Goal: Task Accomplishment & Management: Complete application form

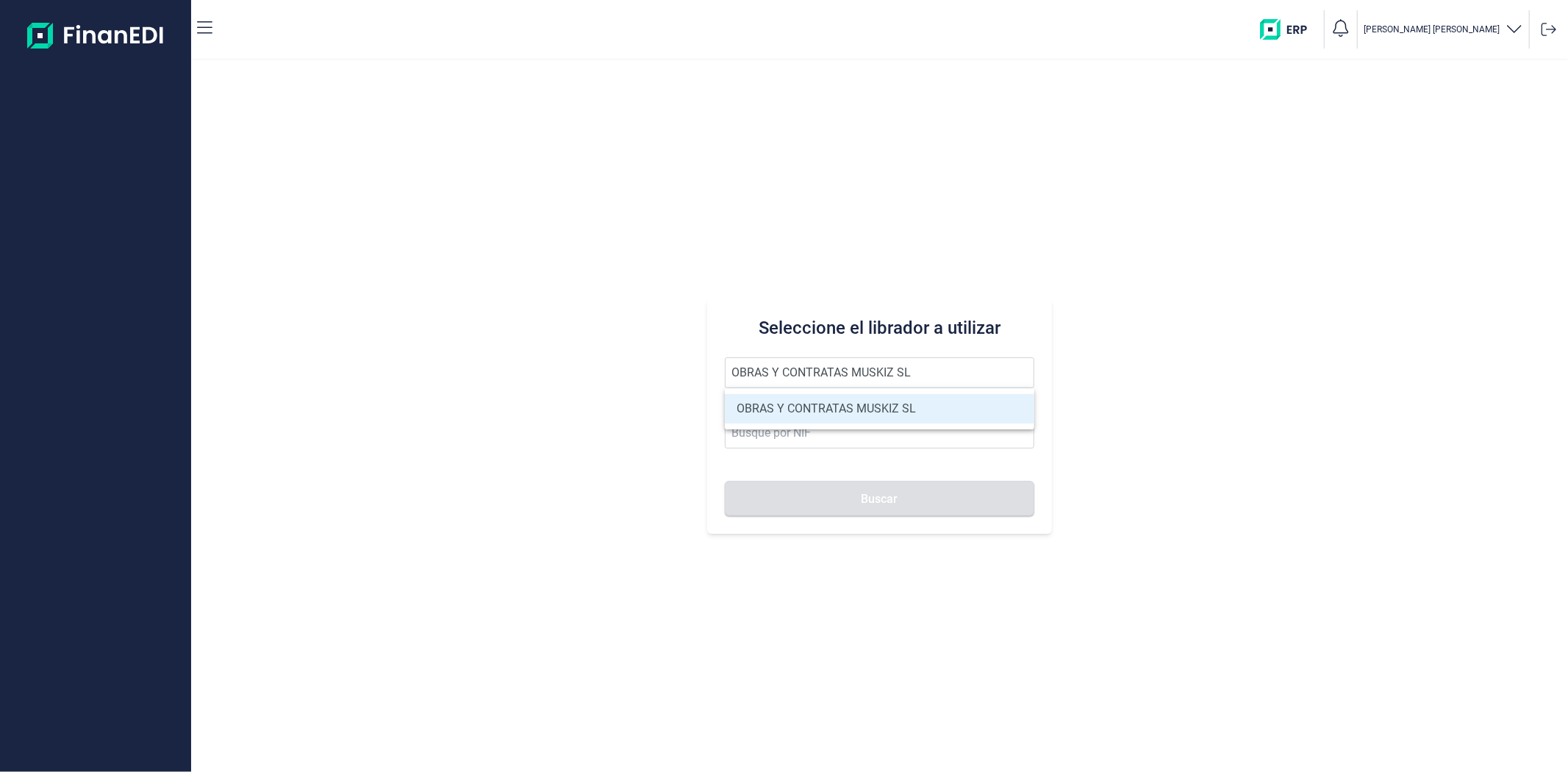
type input "OBRAS Y CONTRATAS MUSKIZ SL"
click at [844, 406] on li "OBRAS Y CONTRATAS MUSKIZ SL" at bounding box center [880, 408] width 309 height 29
type input "B95673927"
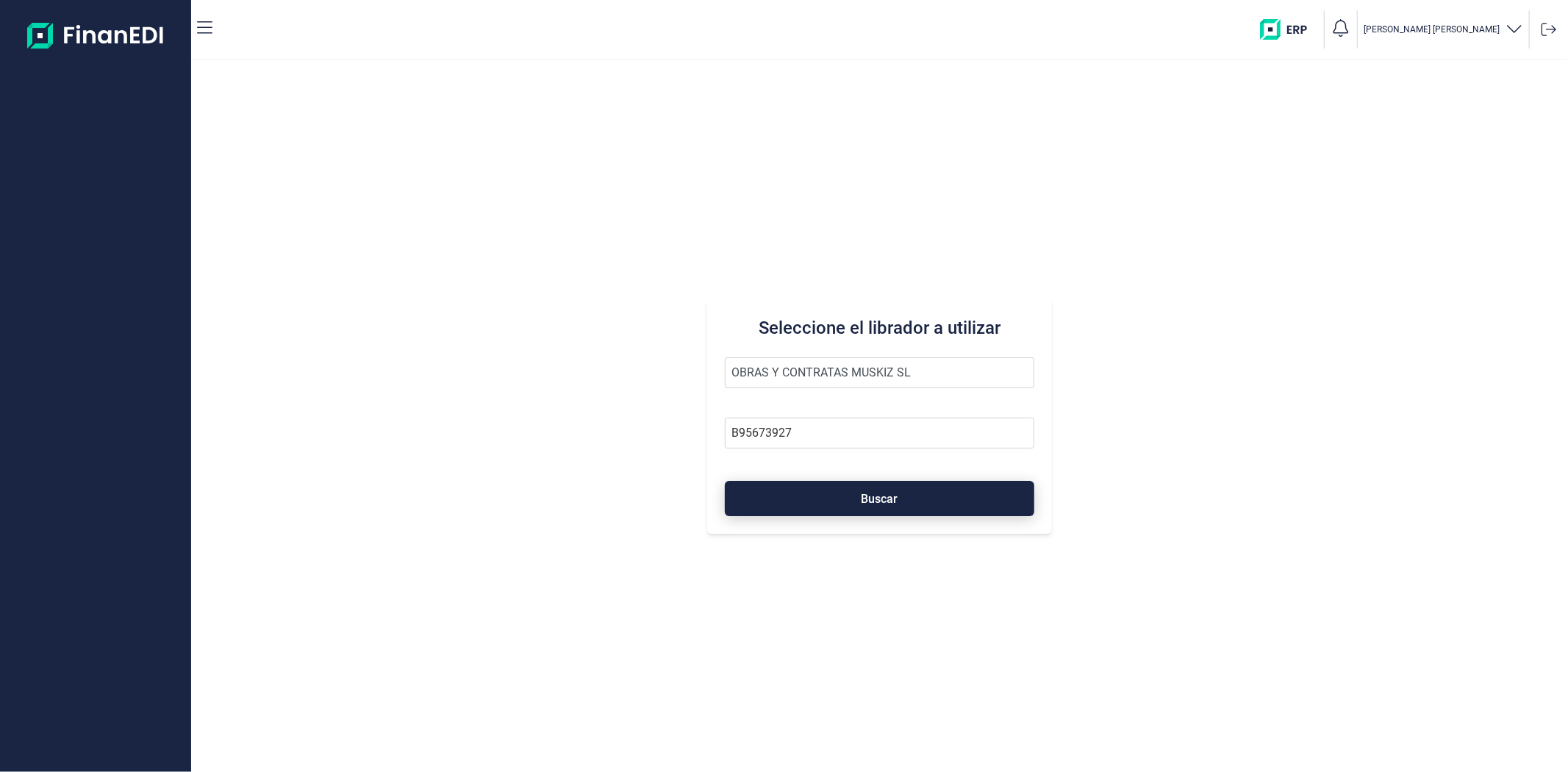
click at [858, 487] on button "Buscar" at bounding box center [880, 498] width 309 height 35
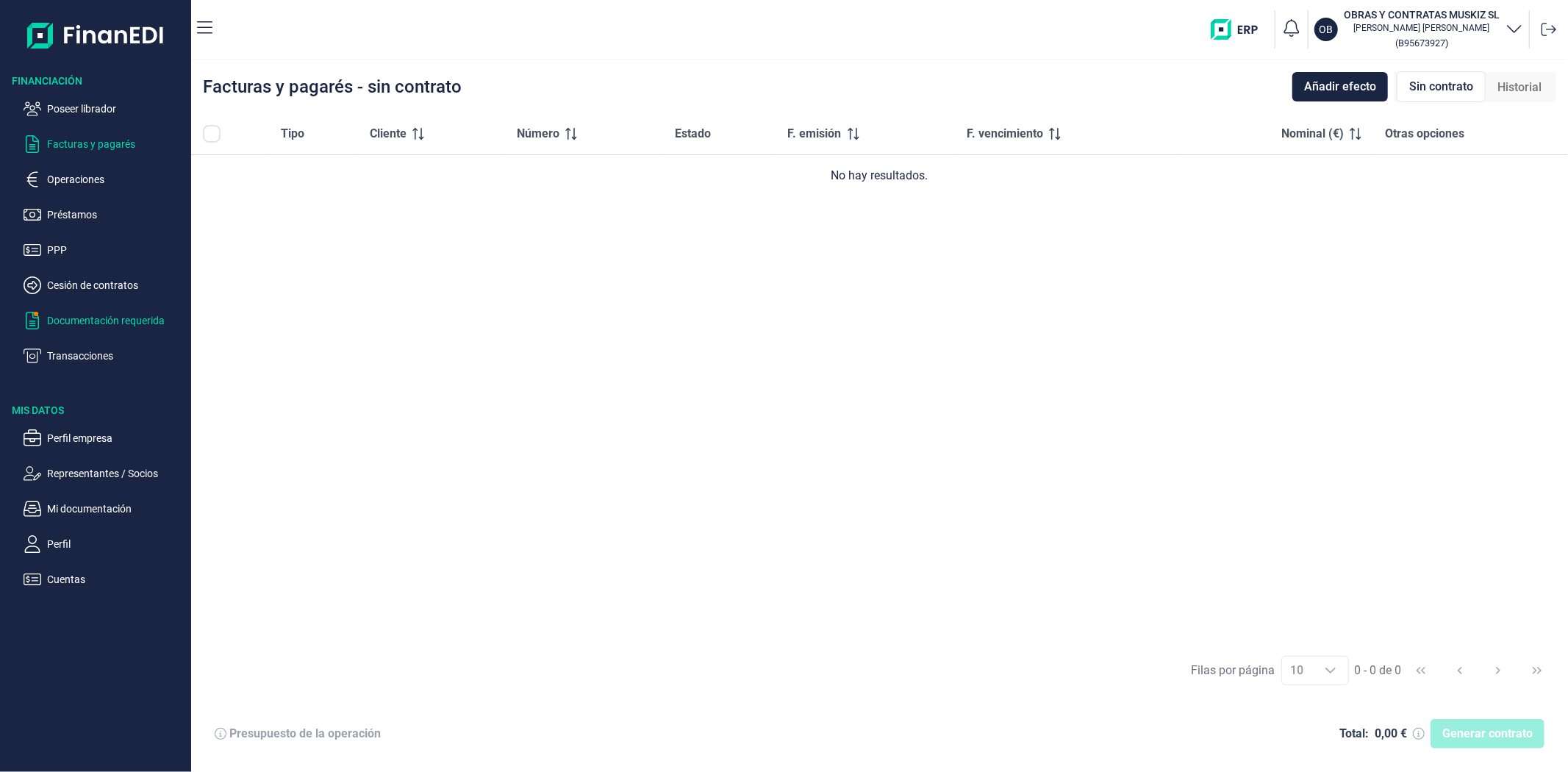
click at [74, 311] on p "Documentación requerida" at bounding box center [116, 320] width 139 height 18
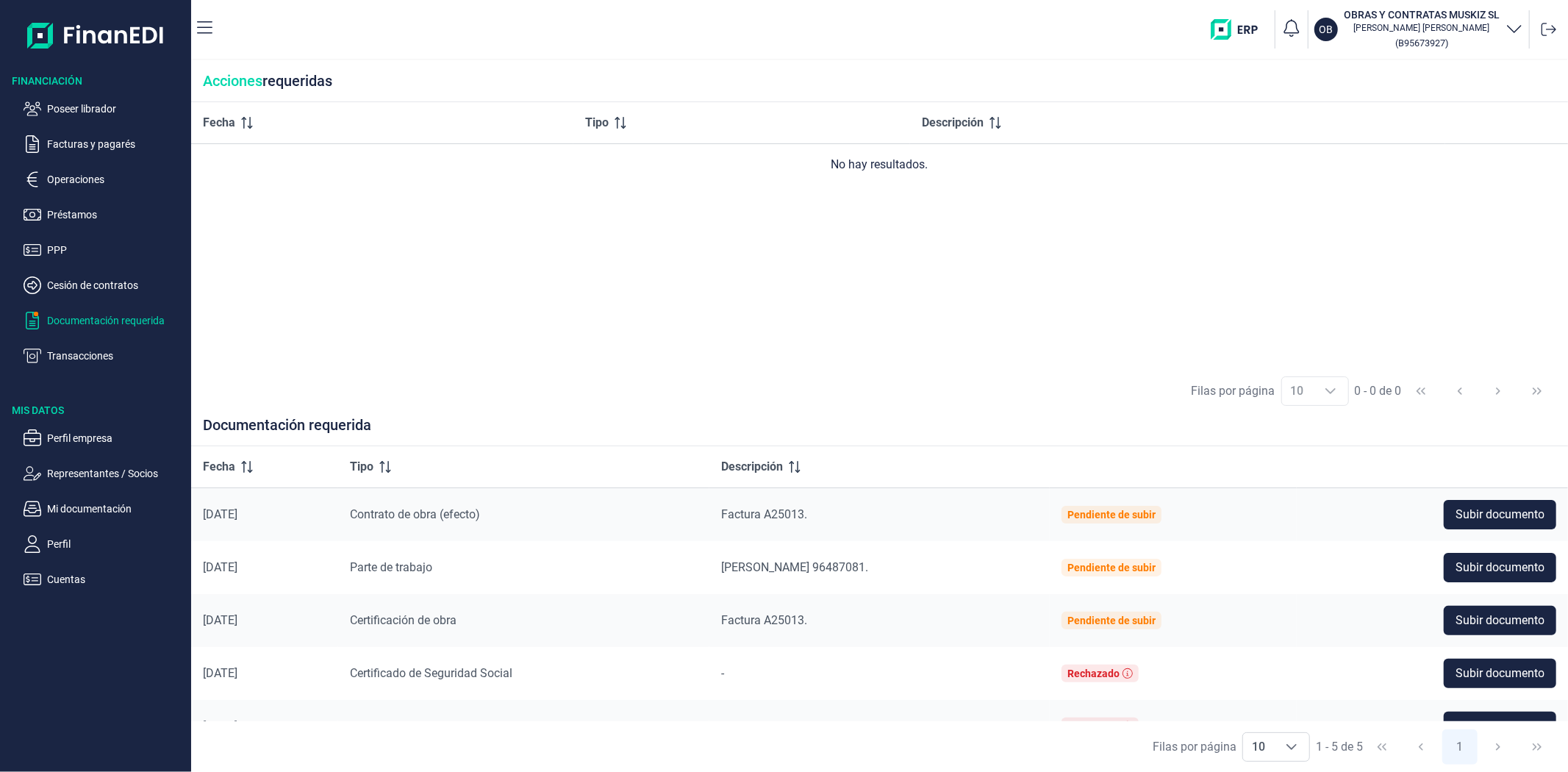
click at [681, 319] on div "Fecha Tipo Descripción No hay resultados." at bounding box center [880, 233] width 1376 height 263
click at [952, 356] on div "Fecha Tipo Descripción No hay resultados." at bounding box center [880, 233] width 1376 height 263
drag, startPoint x: 1457, startPoint y: 228, endPoint x: 1184, endPoint y: 365, distance: 305.4
click at [1450, 233] on div "Fecha Tipo Descripción No hay resultados." at bounding box center [880, 233] width 1376 height 263
drag, startPoint x: 706, startPoint y: 344, endPoint x: 634, endPoint y: 365, distance: 75.0
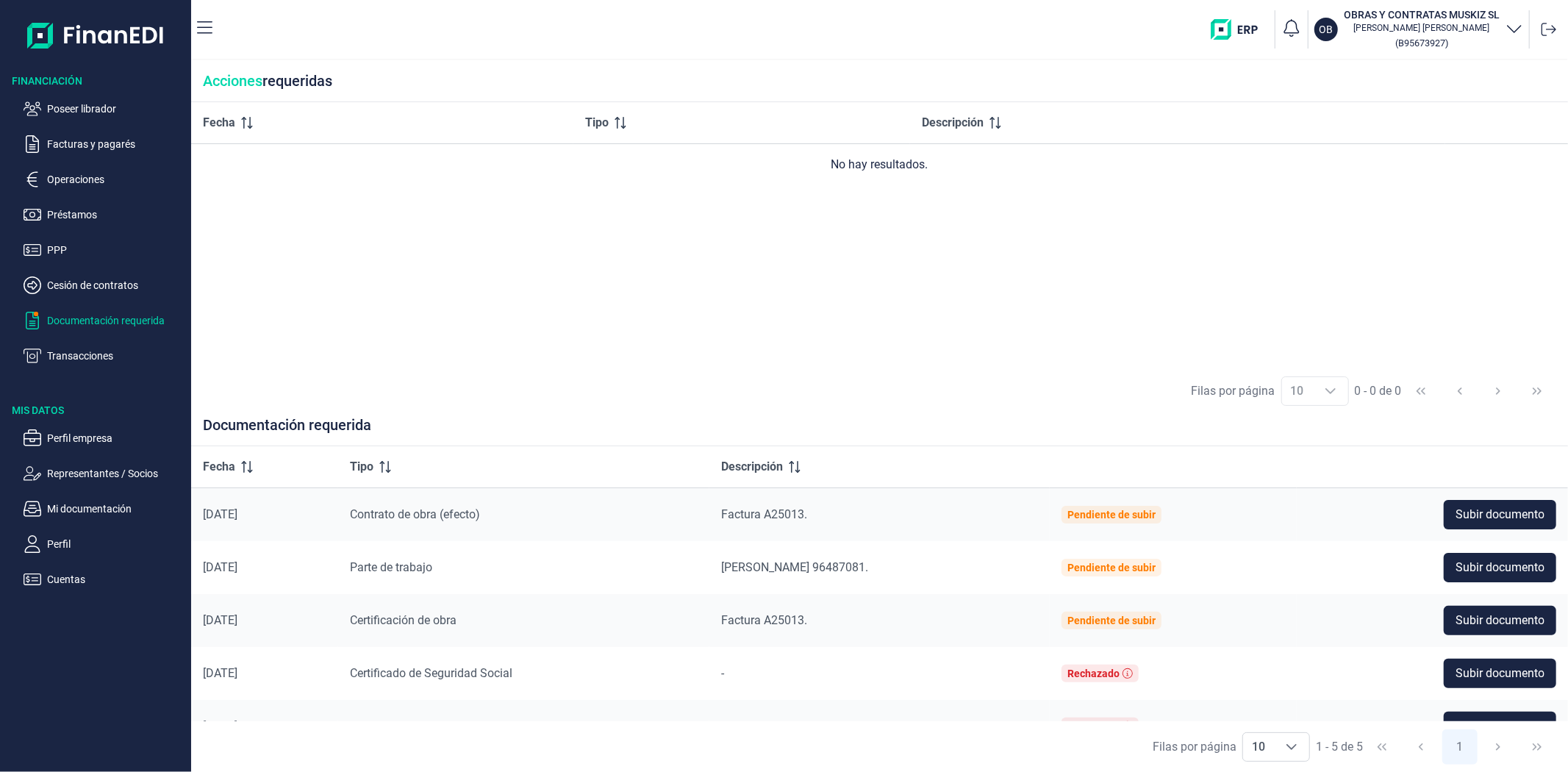
click at [675, 351] on div "Fecha Tipo Descripción No hay resultados." at bounding box center [880, 233] width 1376 height 263
click at [81, 439] on p "Perfil empresa" at bounding box center [116, 438] width 139 height 18
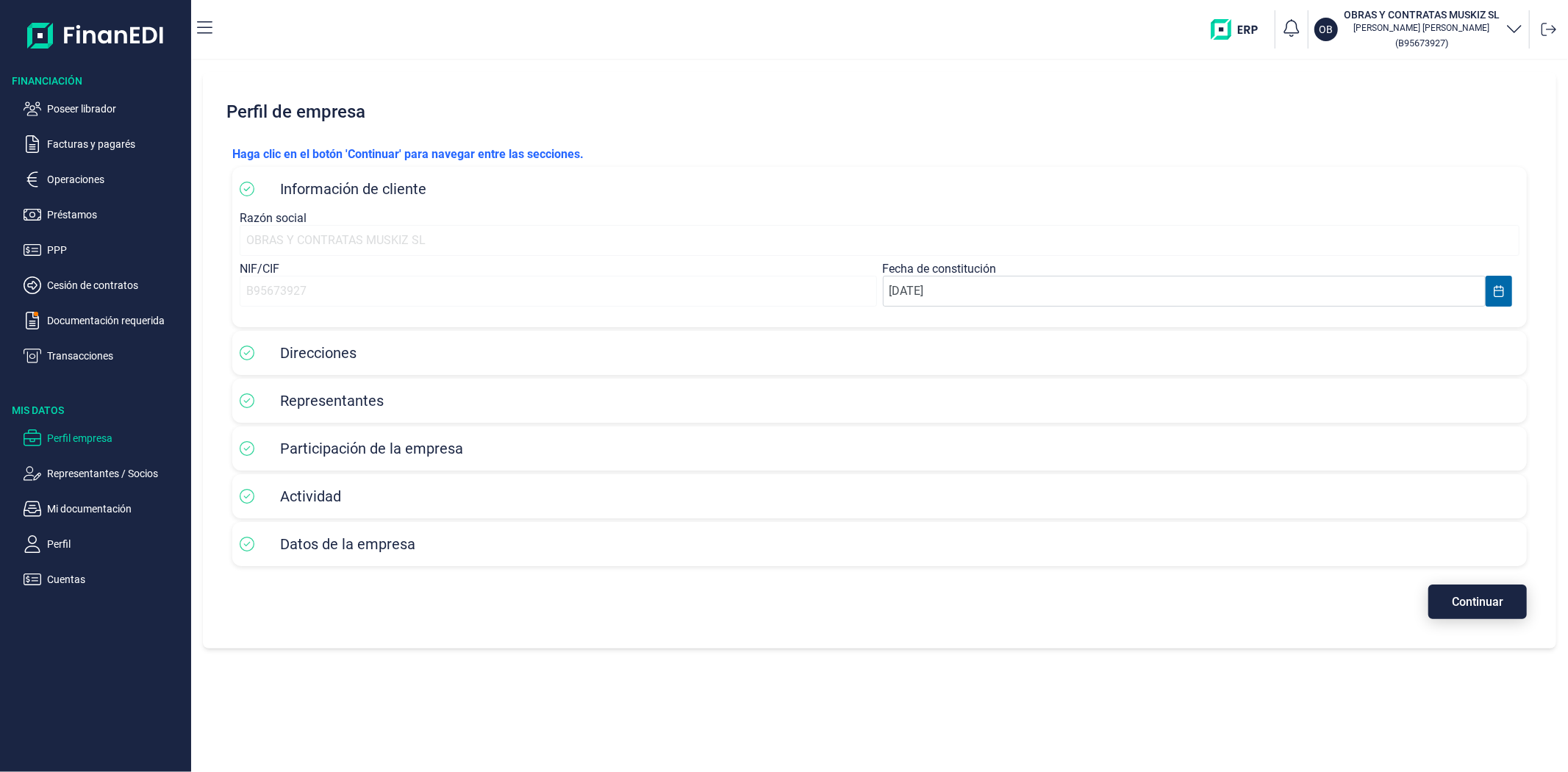
click at [1439, 606] on button "Continuar" at bounding box center [1477, 601] width 99 height 35
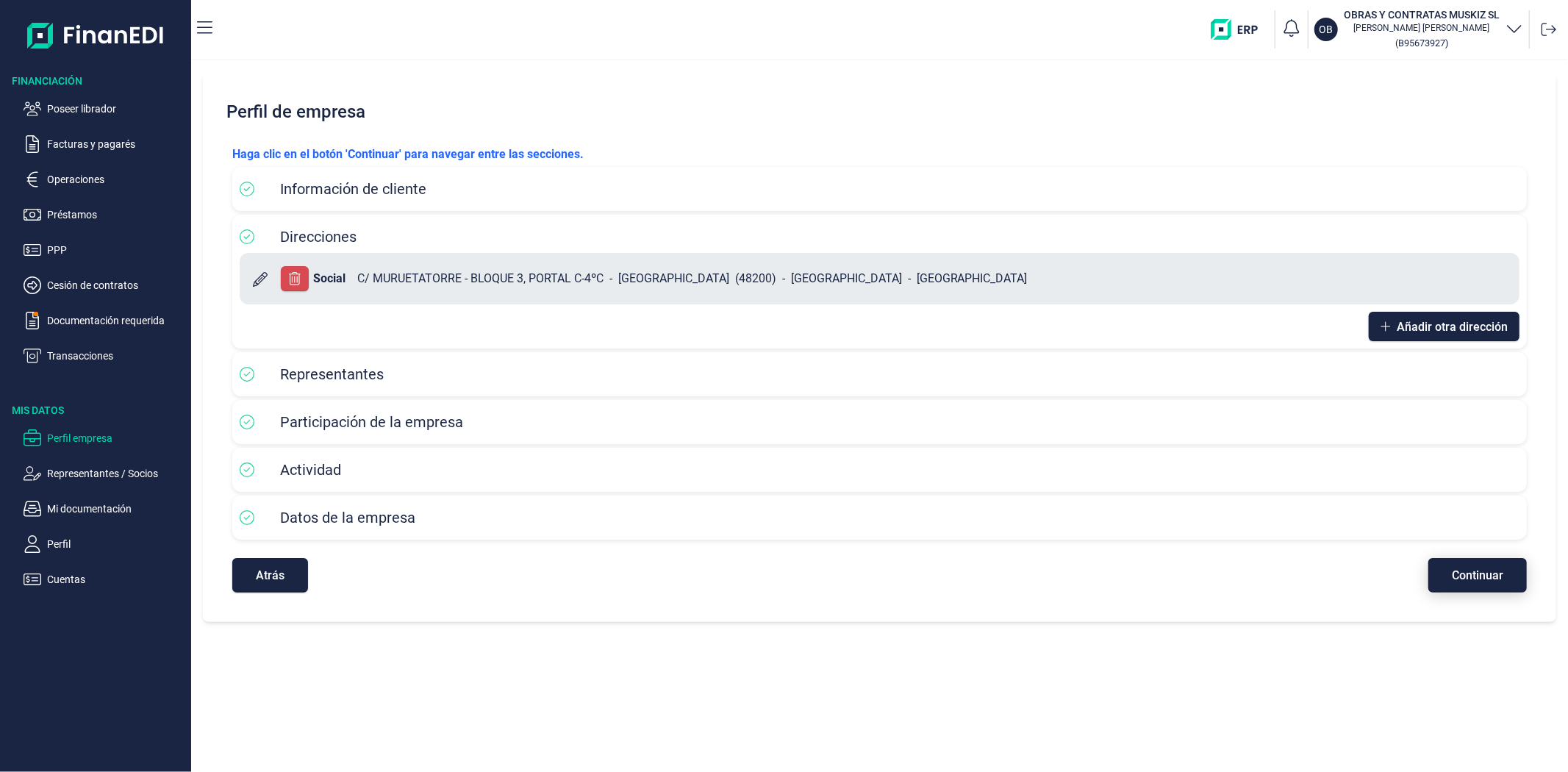
click at [1469, 575] on span "Continuar" at bounding box center [1478, 575] width 52 height 11
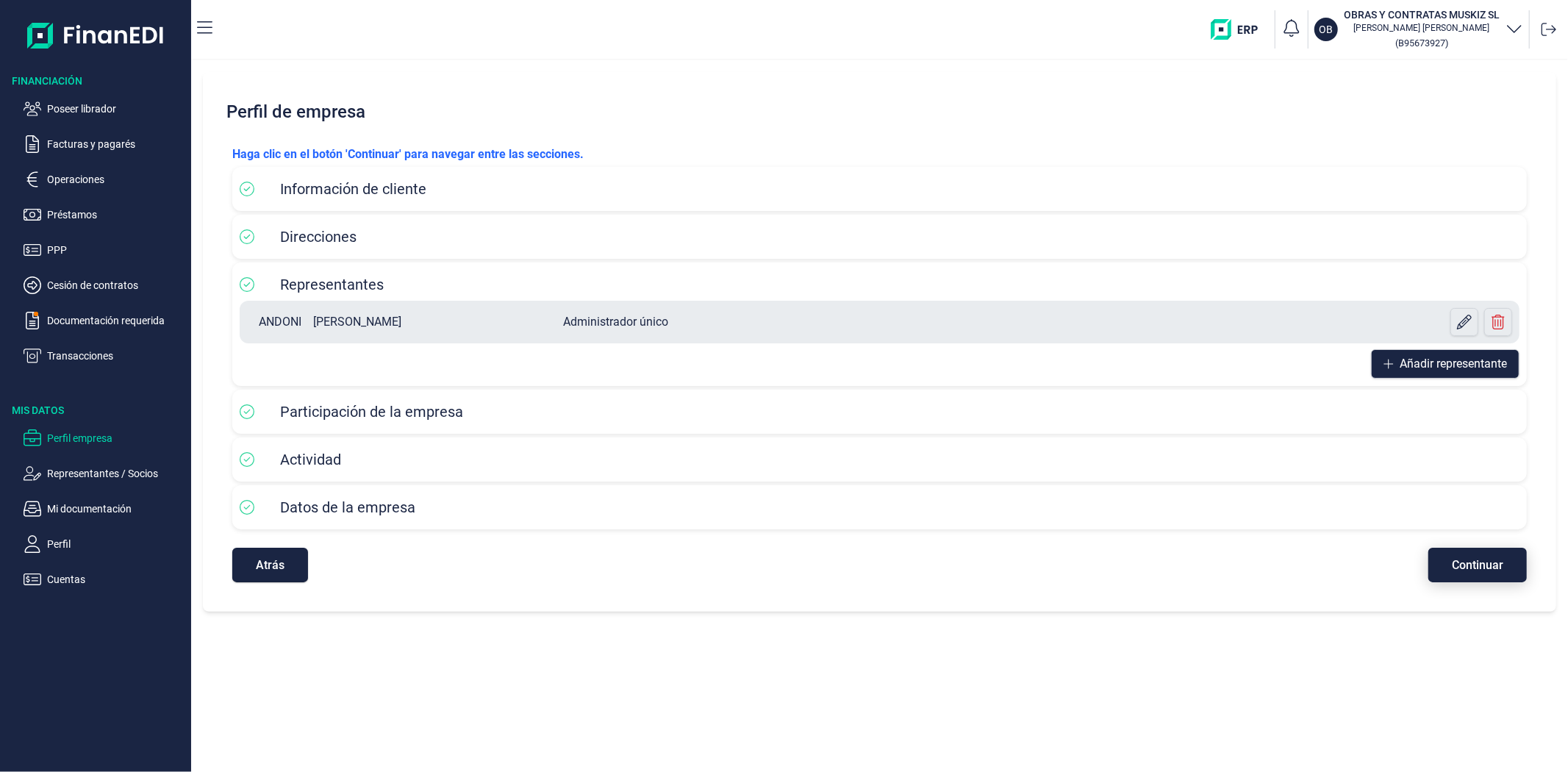
click at [1471, 560] on span "Continuar" at bounding box center [1478, 565] width 52 height 11
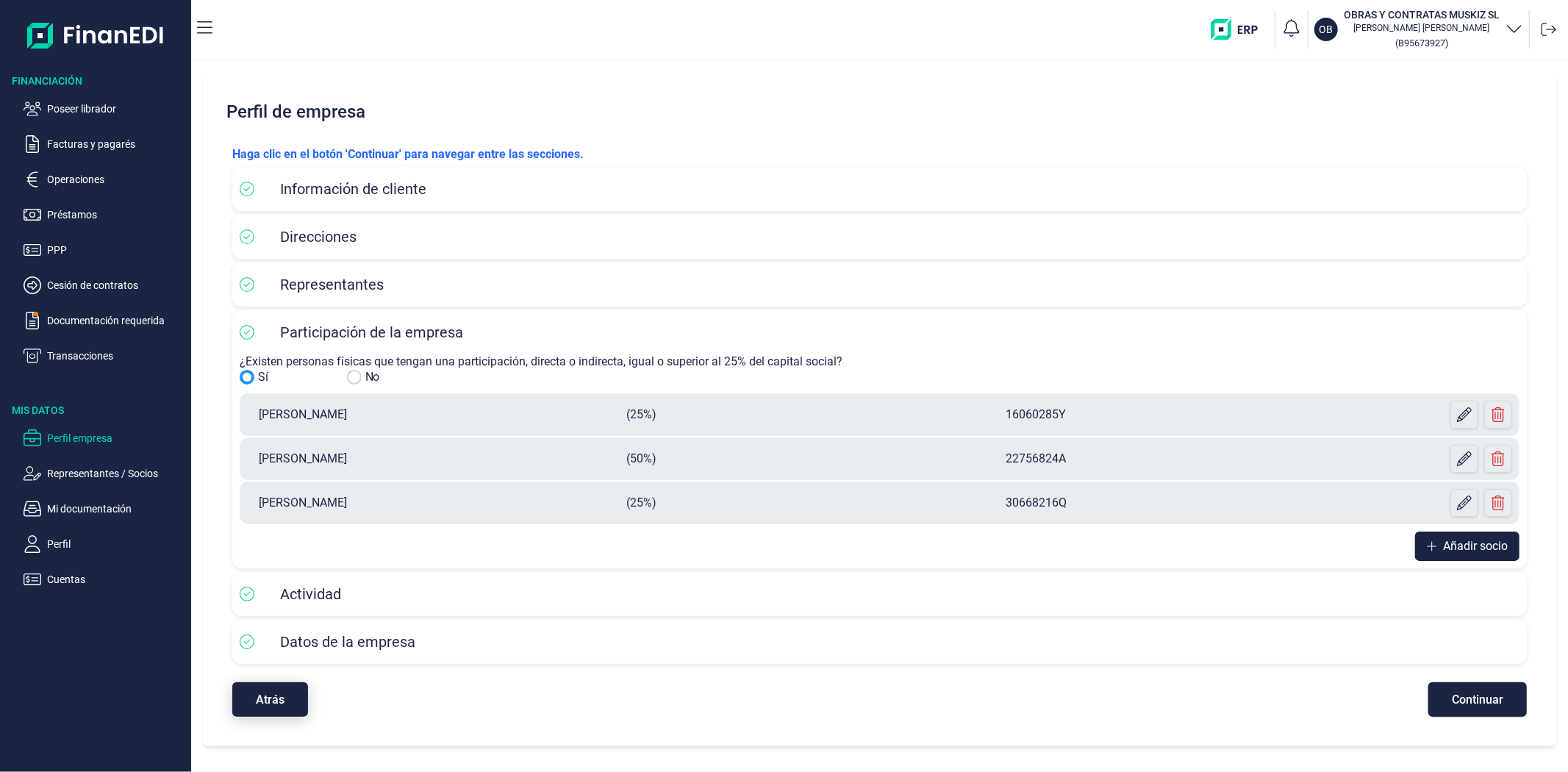
click at [276, 703] on span "Atrás" at bounding box center [269, 699] width 29 height 11
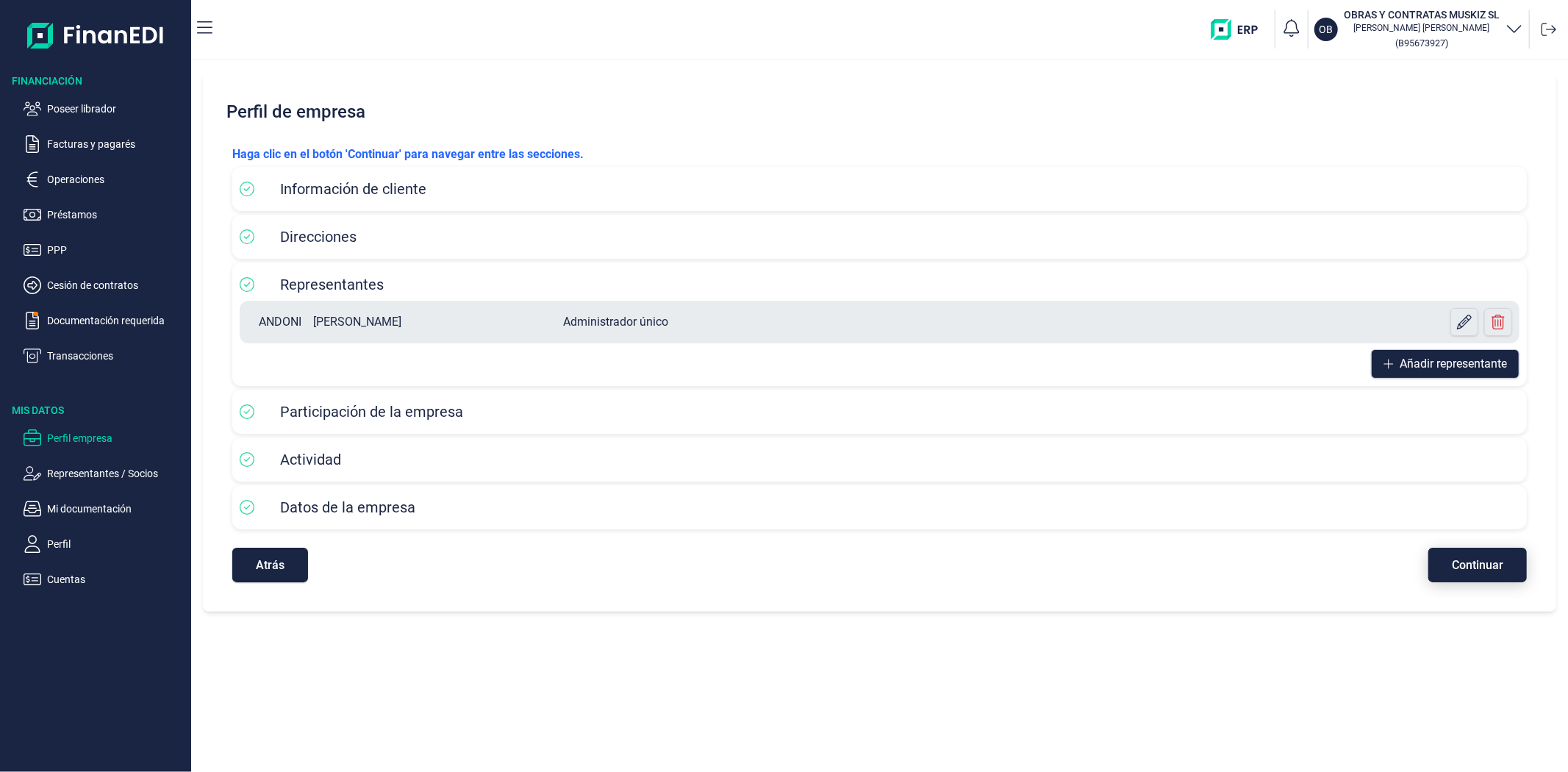
click at [1468, 572] on button "Continuar" at bounding box center [1477, 565] width 99 height 35
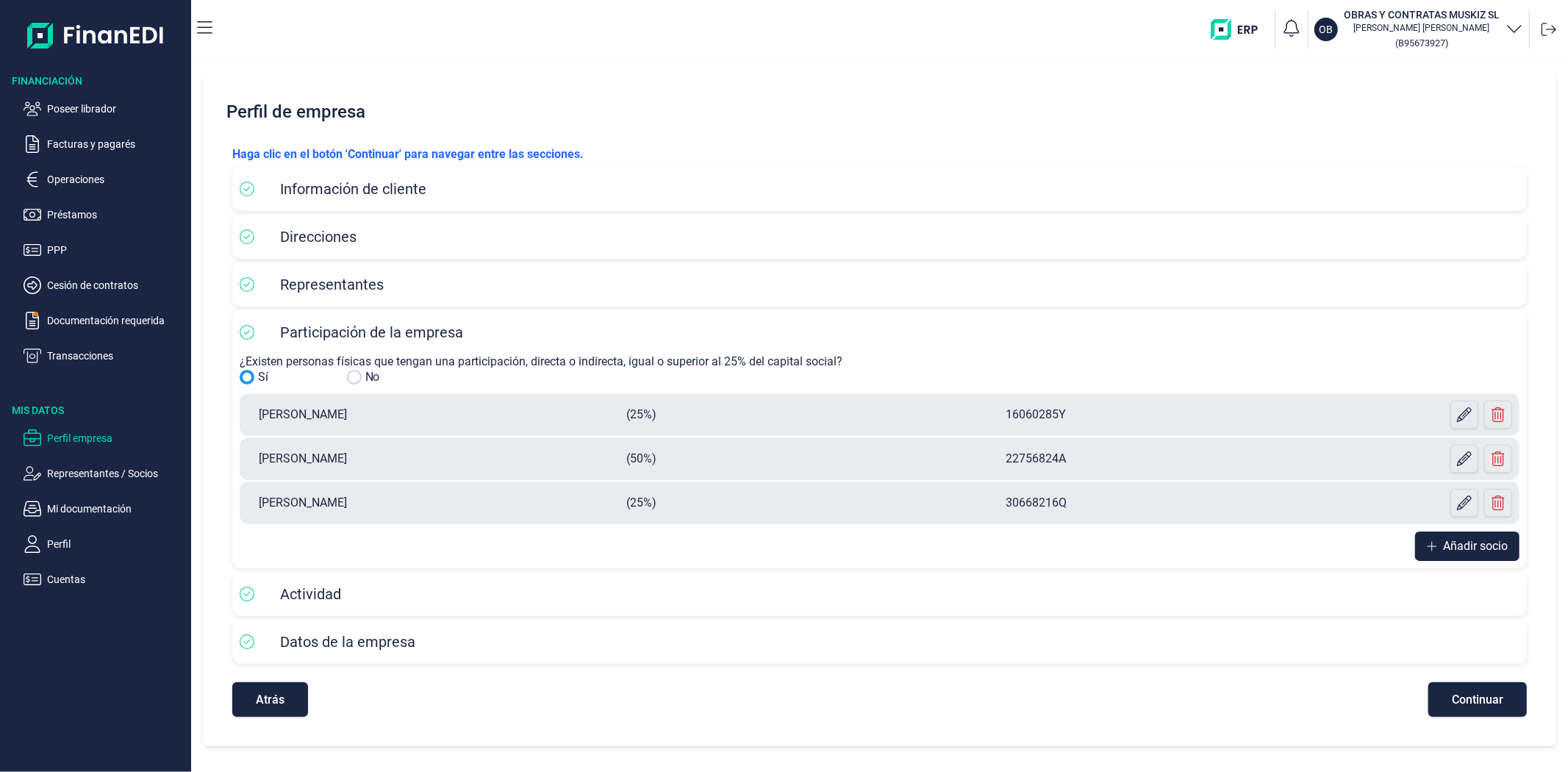
drag, startPoint x: 412, startPoint y: 413, endPoint x: 241, endPoint y: 423, distance: 171.3
click at [236, 422] on div "Participación de la empresa ¿Existen personas físicas que [PERSON_NAME] una par…" at bounding box center [880, 439] width 1295 height 258
copy p "[PERSON_NAME]"
click at [406, 459] on p "[PERSON_NAME]" at bounding box center [437, 459] width 379 height 18
drag, startPoint x: 407, startPoint y: 460, endPoint x: 259, endPoint y: 461, distance: 148.0
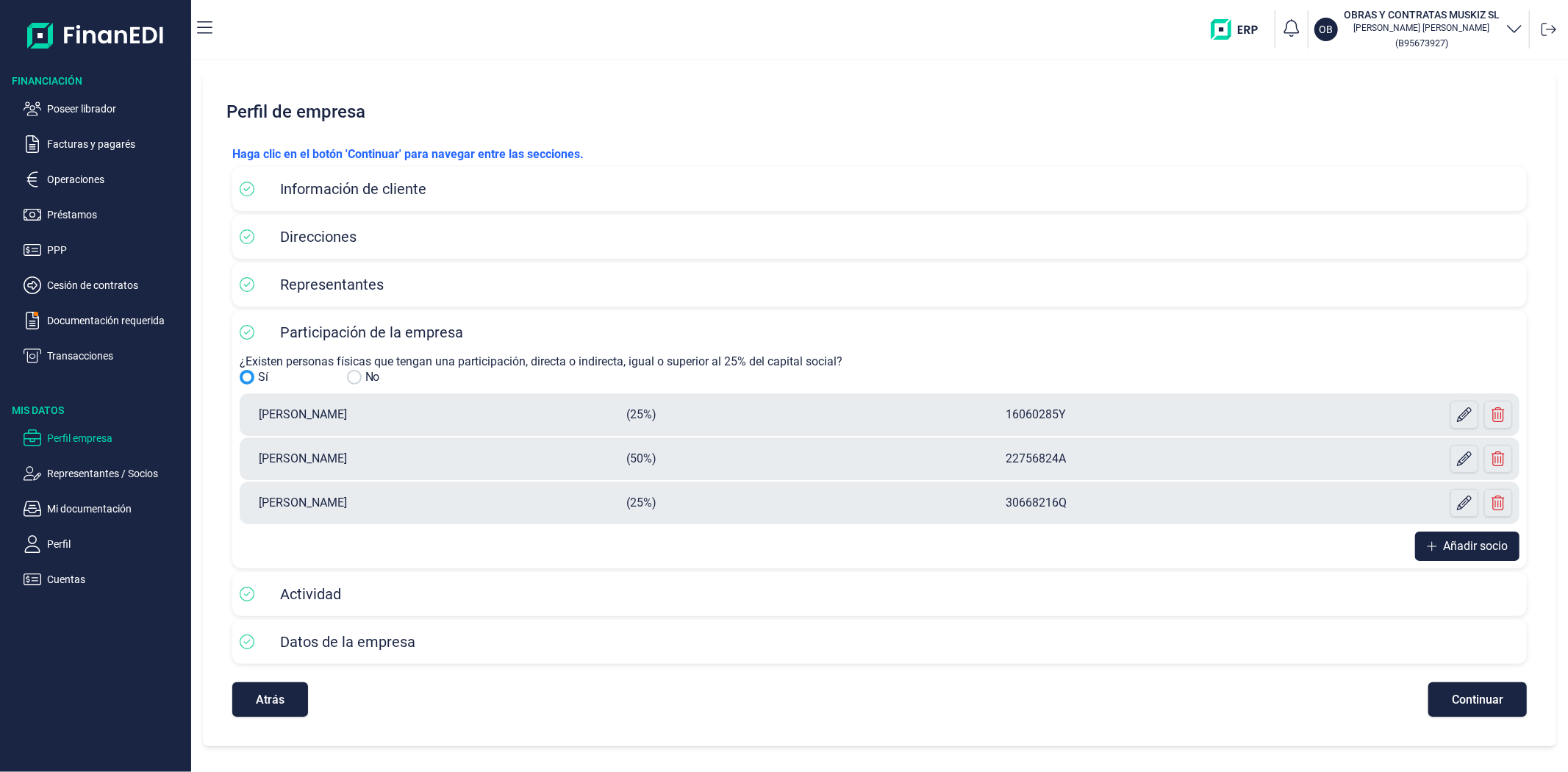
click at [259, 461] on p "[PERSON_NAME]" at bounding box center [437, 459] width 379 height 18
copy p "[PERSON_NAME]"
click at [407, 502] on p "[PERSON_NAME]" at bounding box center [437, 503] width 379 height 18
drag, startPoint x: 407, startPoint y: 504, endPoint x: 255, endPoint y: 505, distance: 152.0
click at [255, 505] on p "[PERSON_NAME]" at bounding box center [437, 503] width 379 height 18
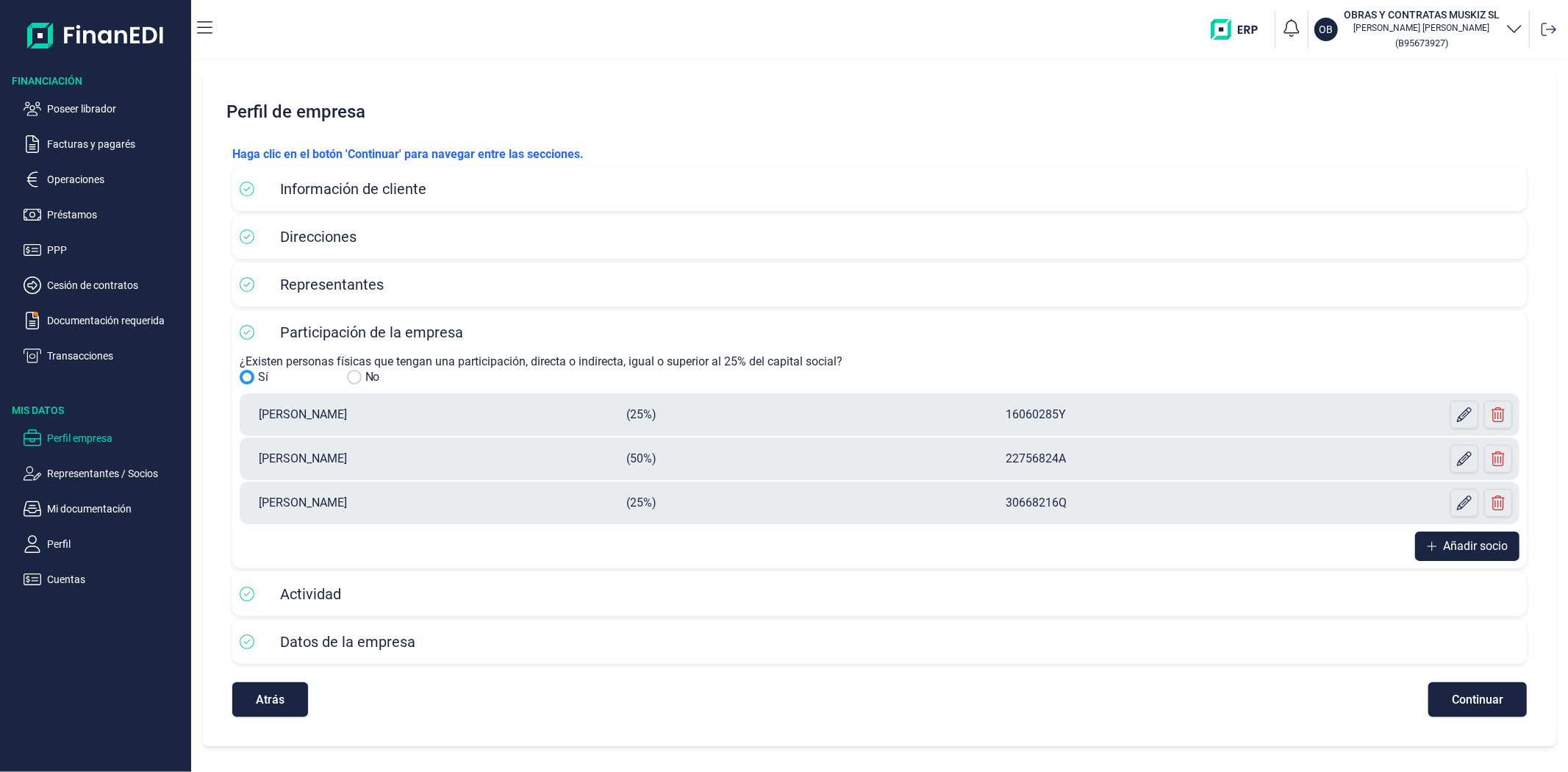
copy p "[PERSON_NAME]"
click at [94, 512] on p "Mi documentación" at bounding box center [116, 509] width 139 height 18
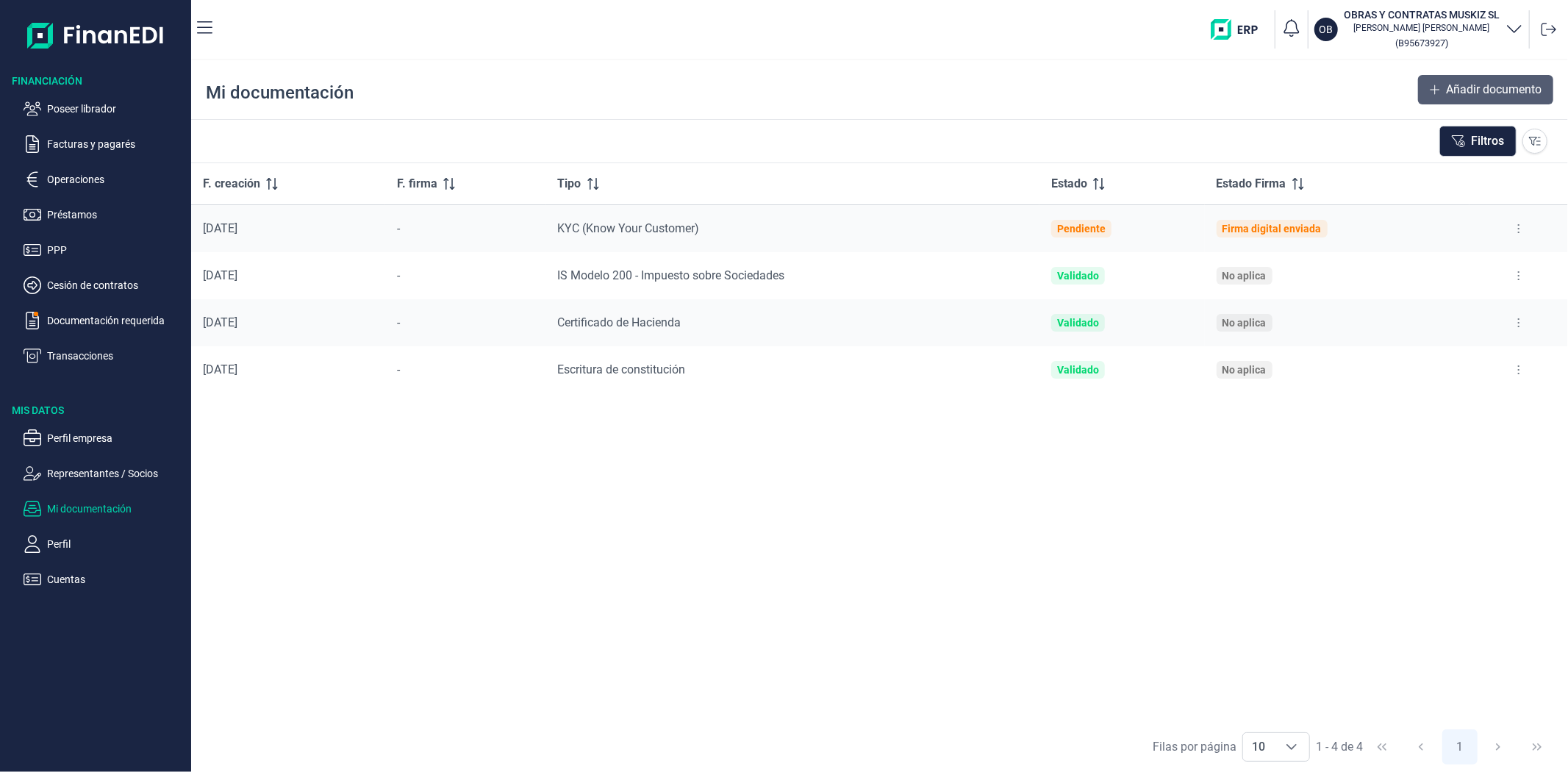
click at [1443, 91] on button "Añadir documento" at bounding box center [1486, 89] width 136 height 29
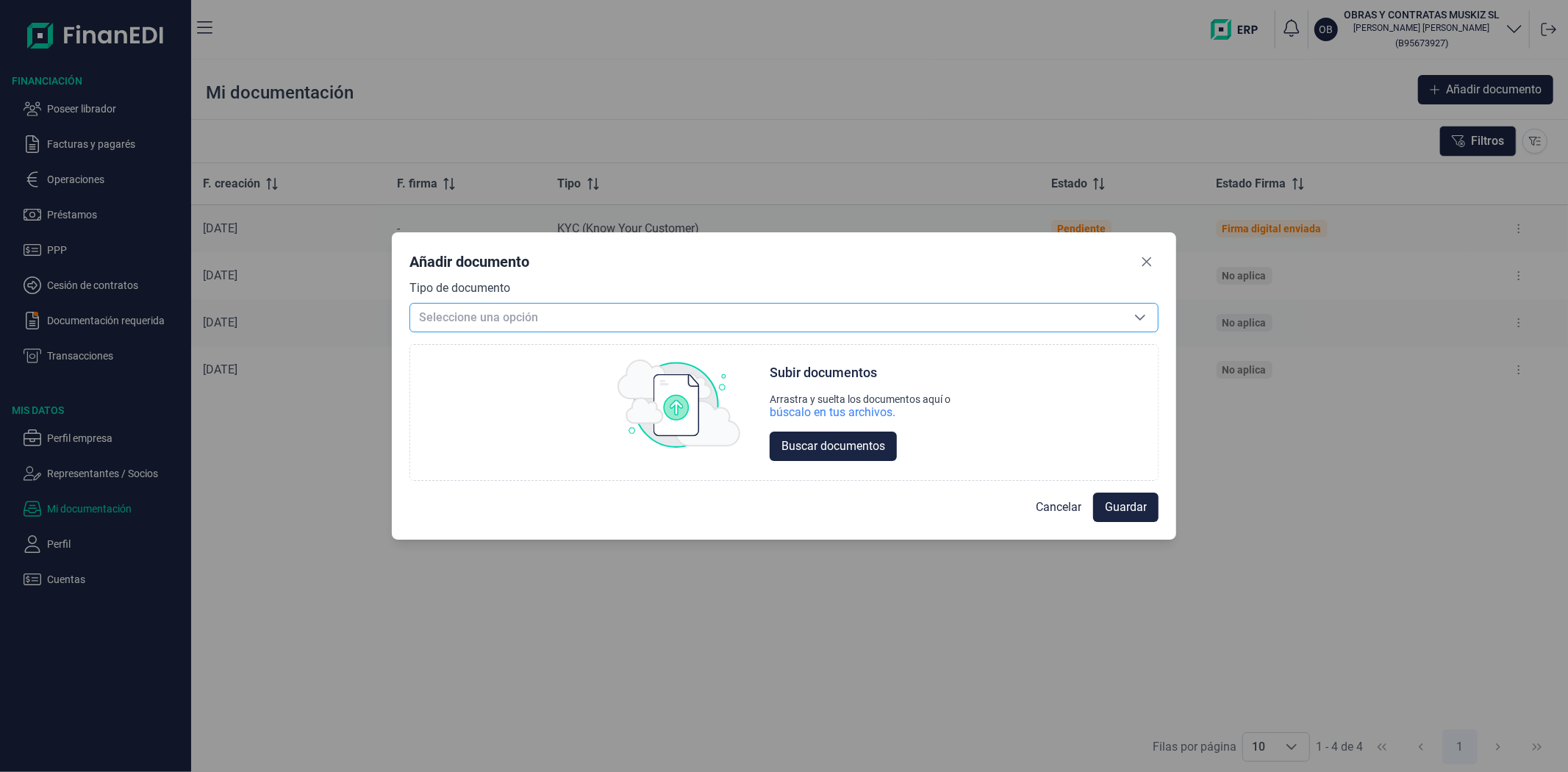
click at [858, 314] on span "Seleccione una opción" at bounding box center [766, 317] width 712 height 28
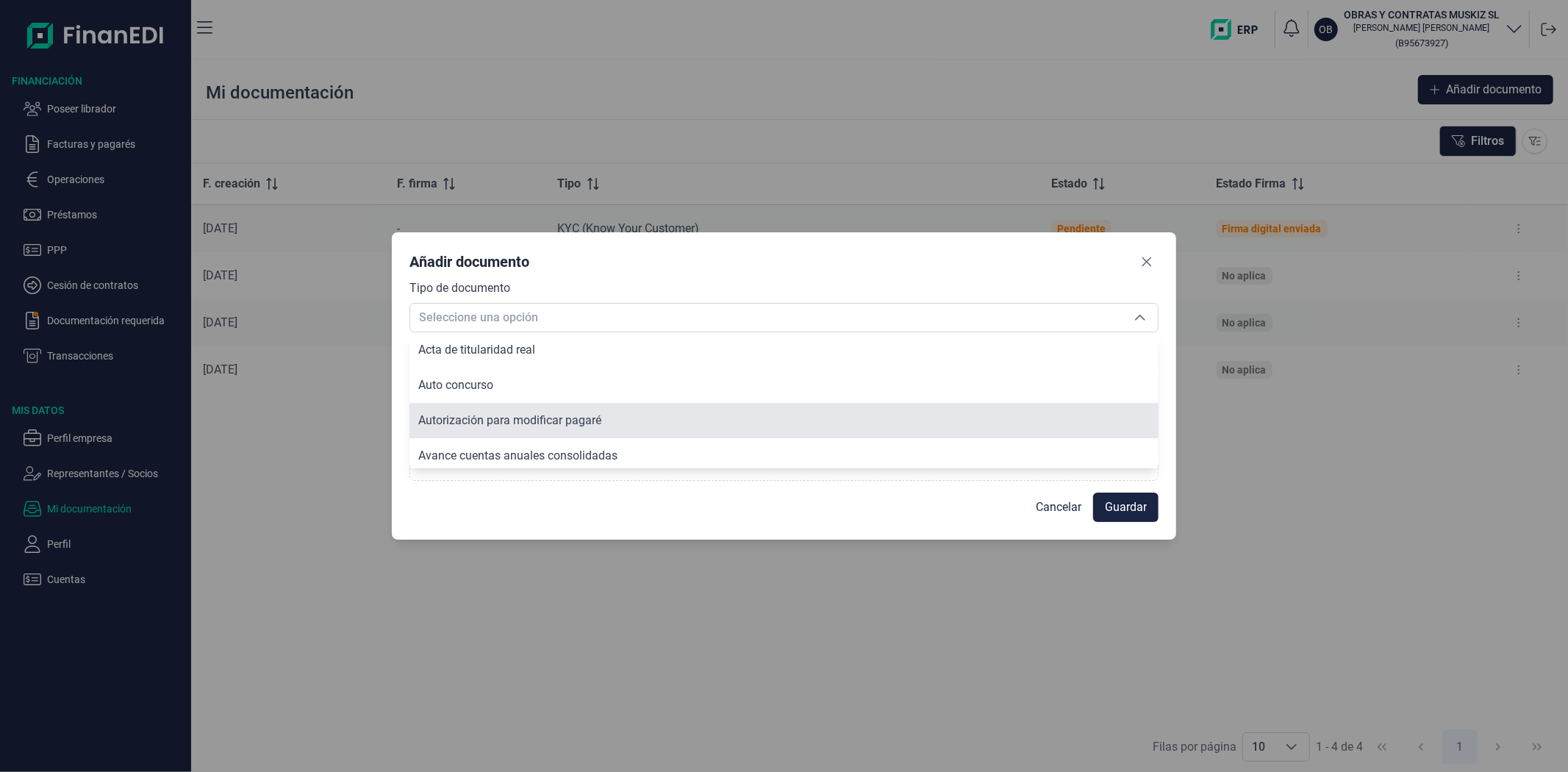
scroll to position [126, 0]
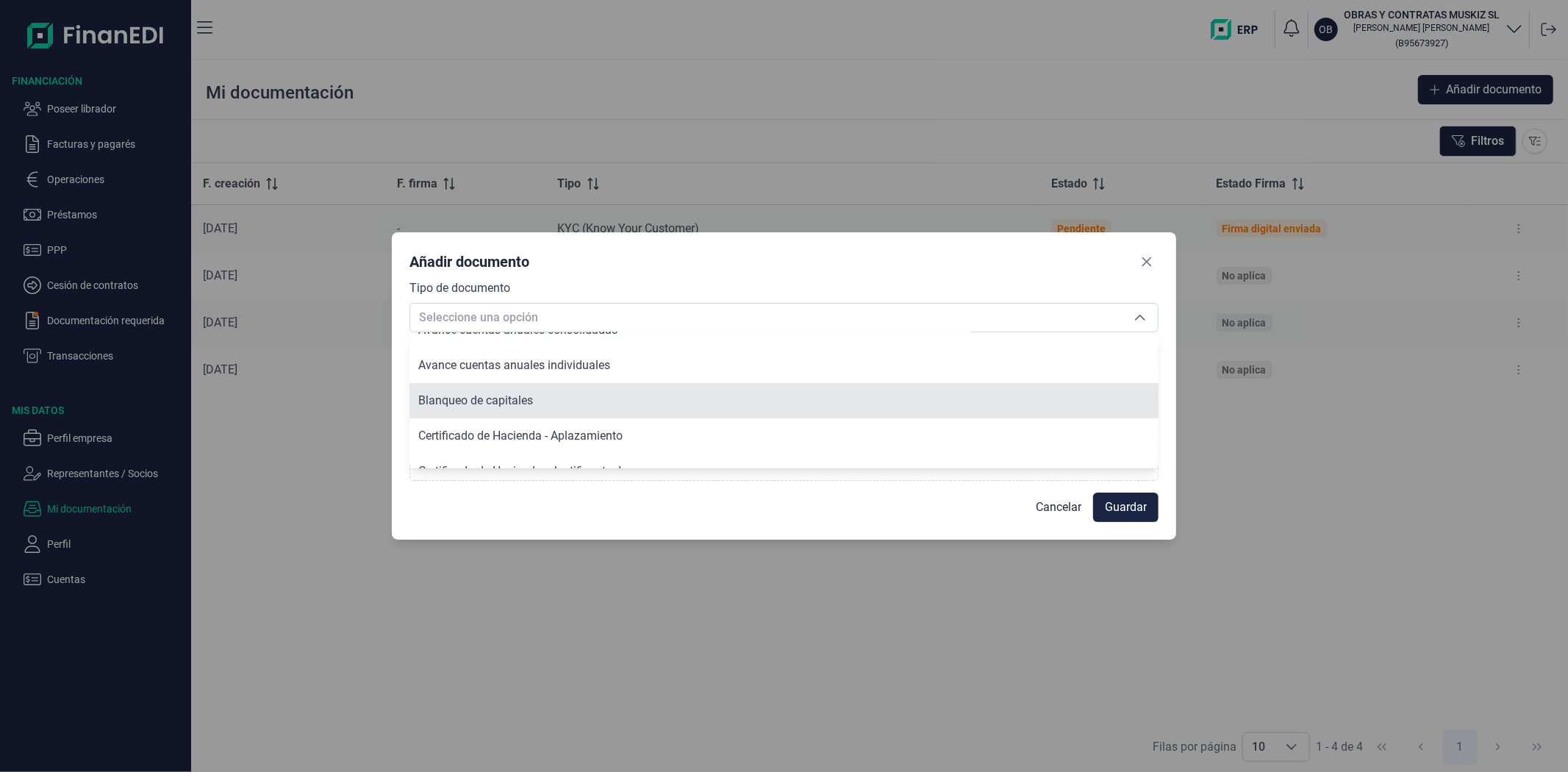
click at [512, 399] on span "Blanqueo de capitales" at bounding box center [475, 400] width 115 height 14
type input "Blanqueo de capitales"
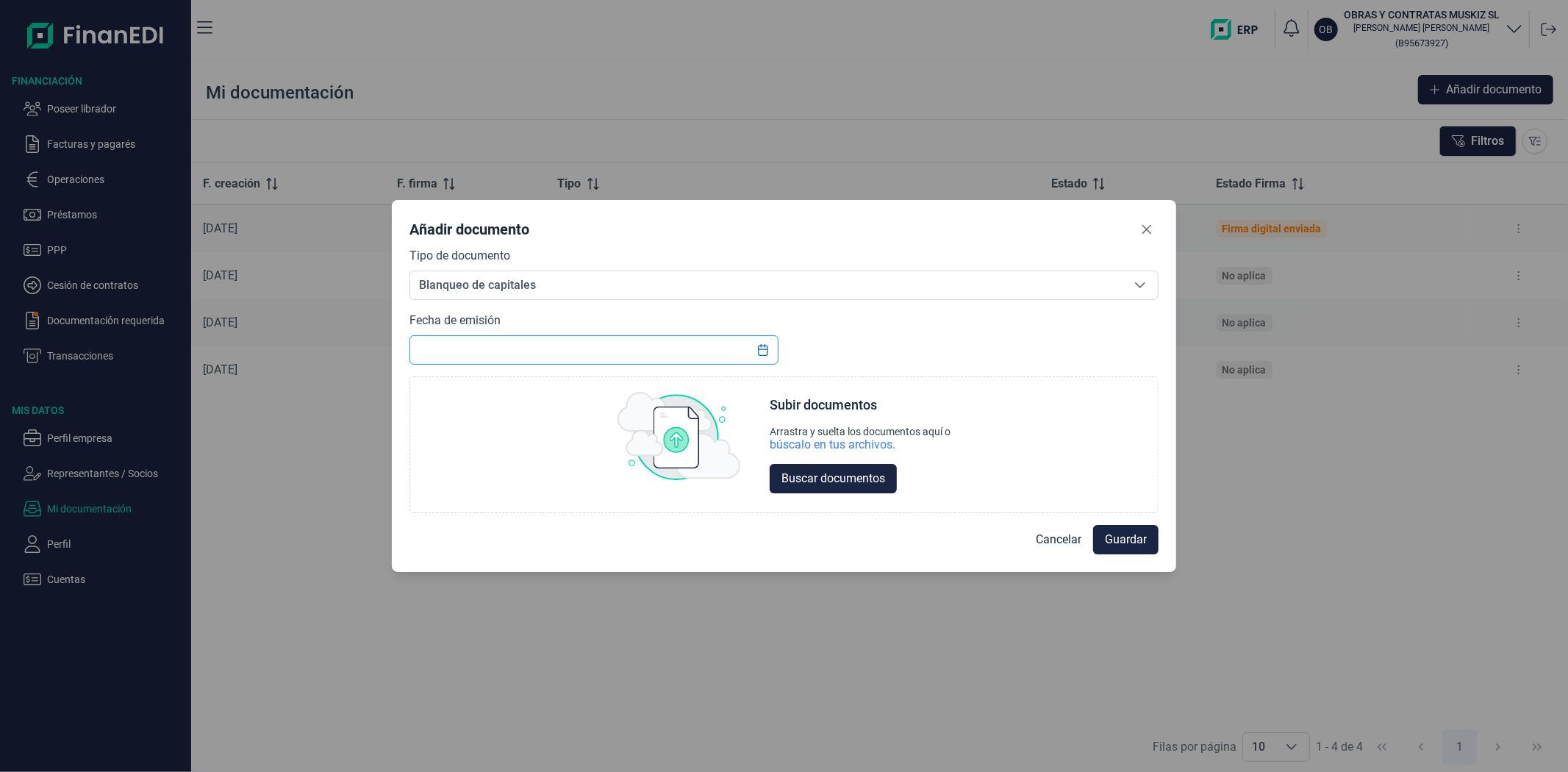
click at [715, 351] on input "text" at bounding box center [593, 349] width 368 height 29
type input "[DATE]"
click at [797, 444] on div "búscalo en tus archivos." at bounding box center [833, 445] width 126 height 15
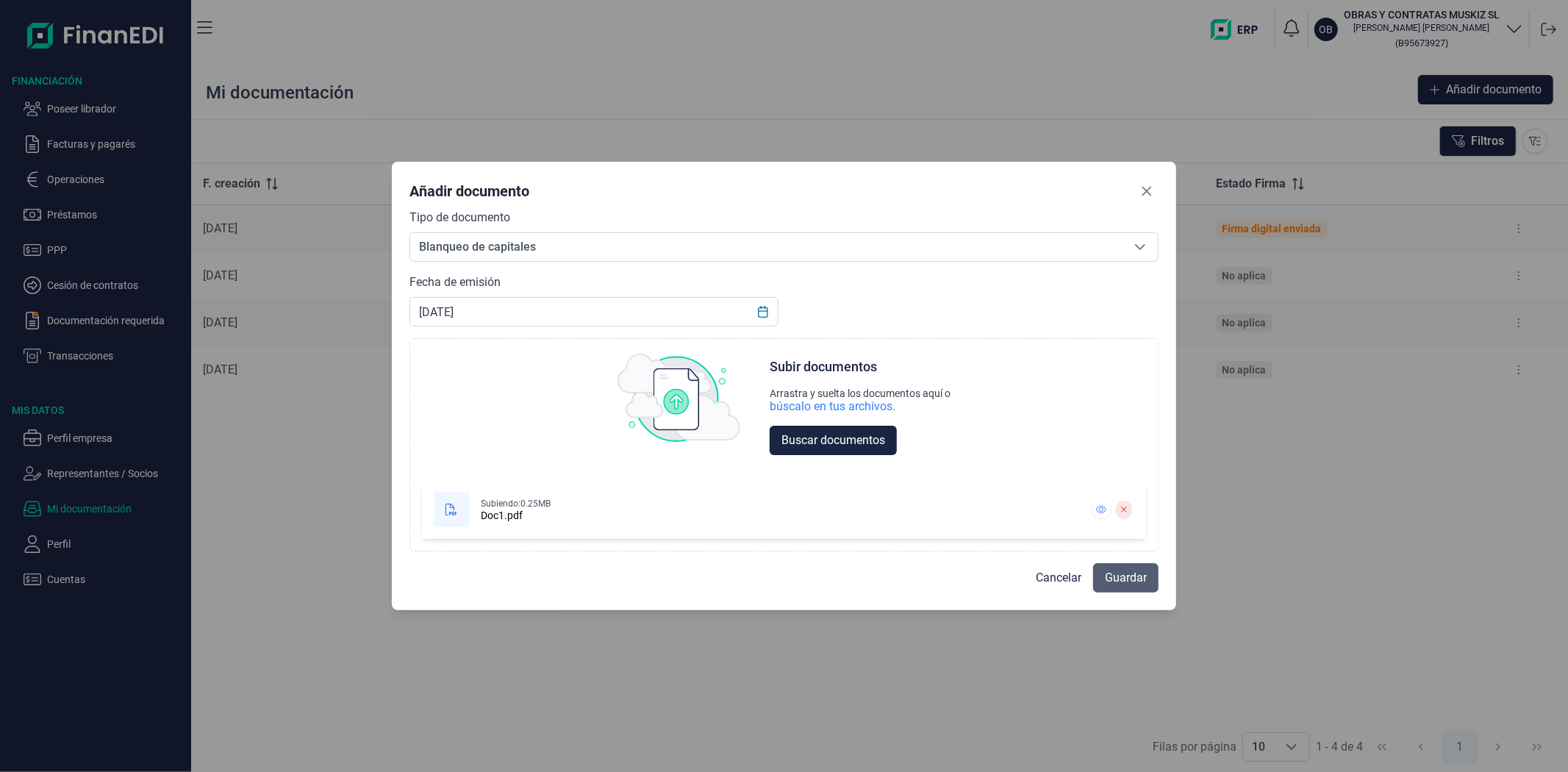
click at [1139, 582] on span "Guardar" at bounding box center [1126, 578] width 42 height 18
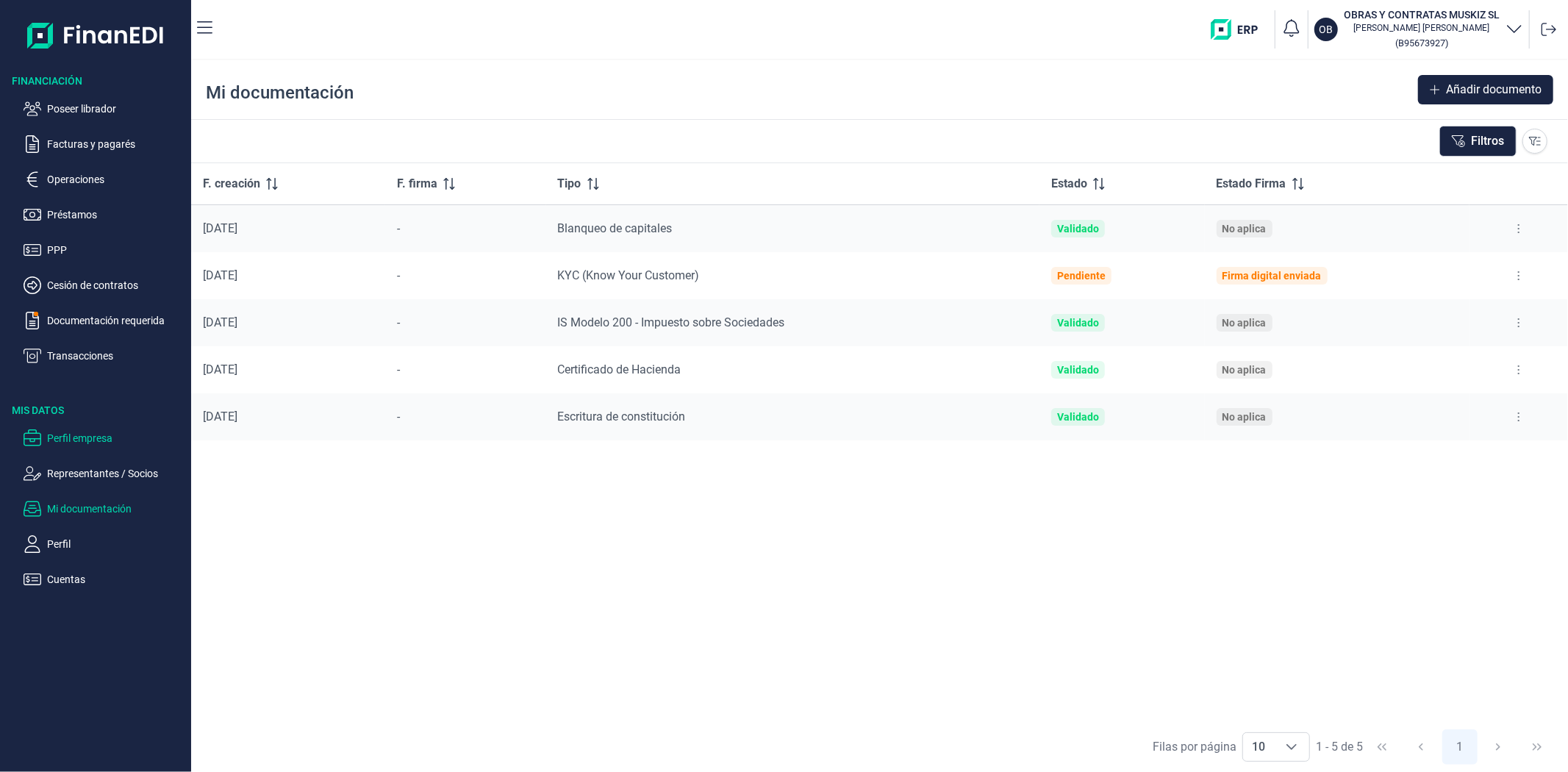
click at [77, 441] on p "Perfil empresa" at bounding box center [116, 438] width 139 height 18
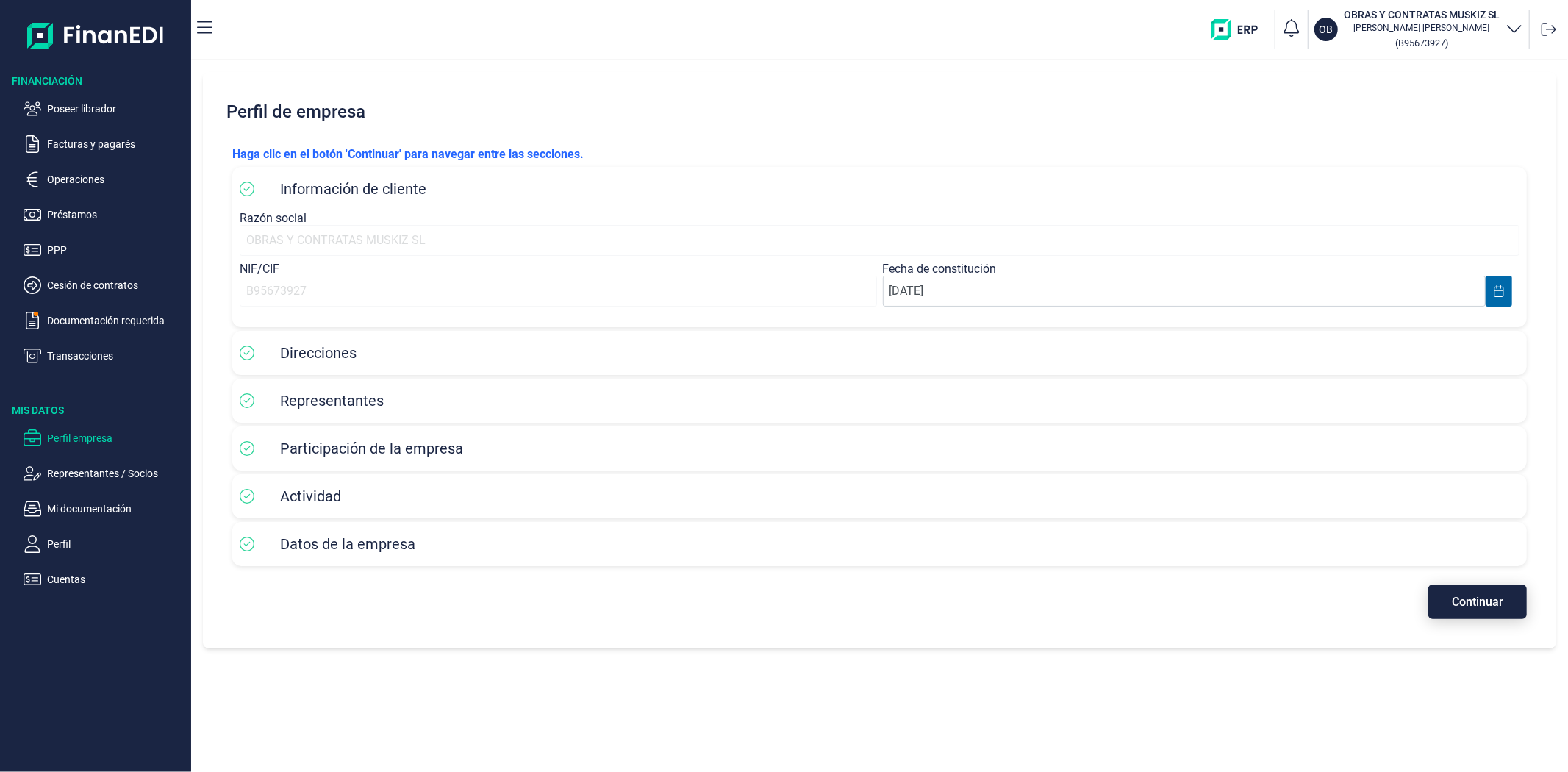
click at [1460, 596] on span "Continuar" at bounding box center [1478, 601] width 52 height 11
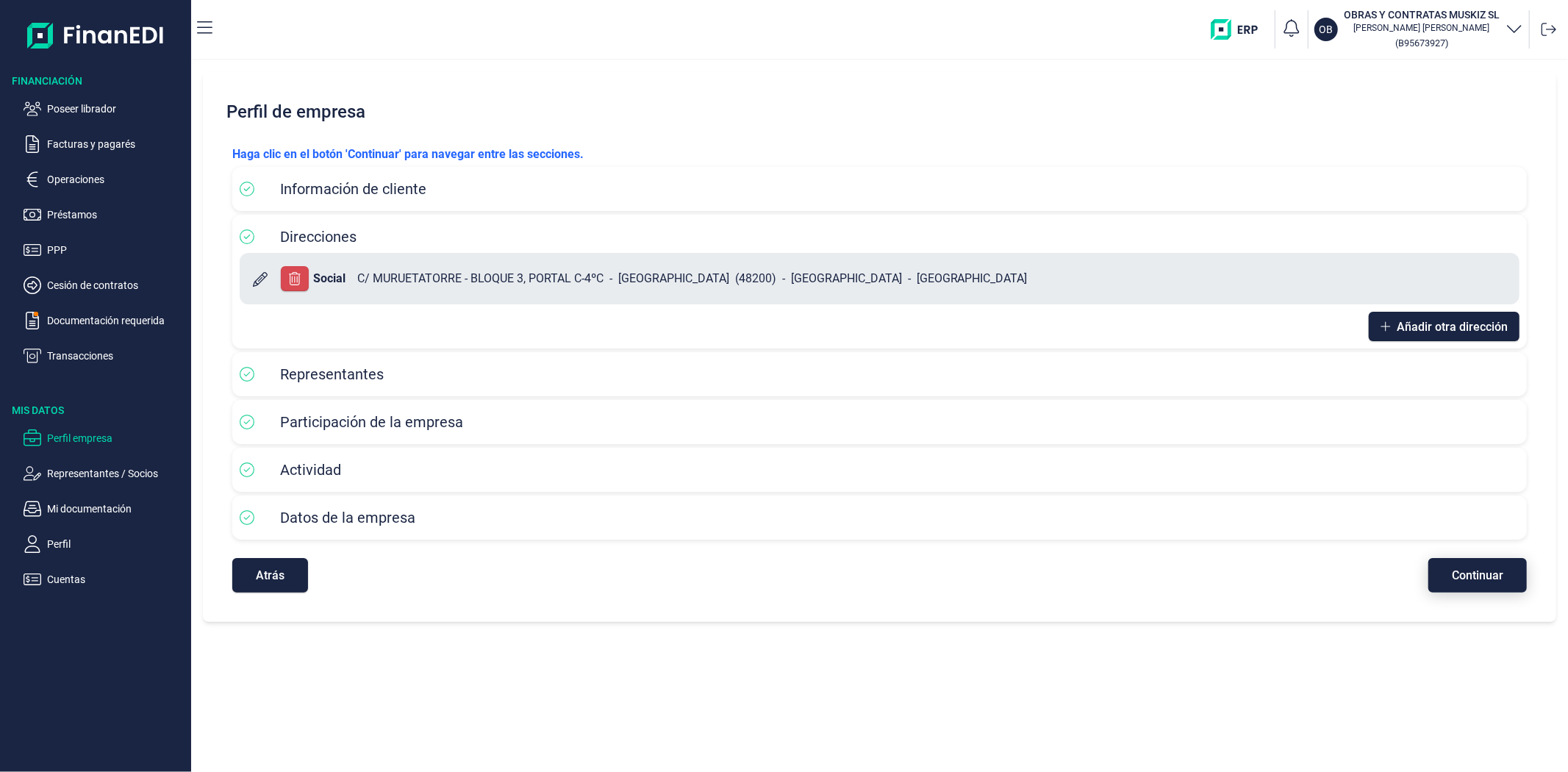
click at [1456, 577] on span "Continuar" at bounding box center [1478, 575] width 52 height 11
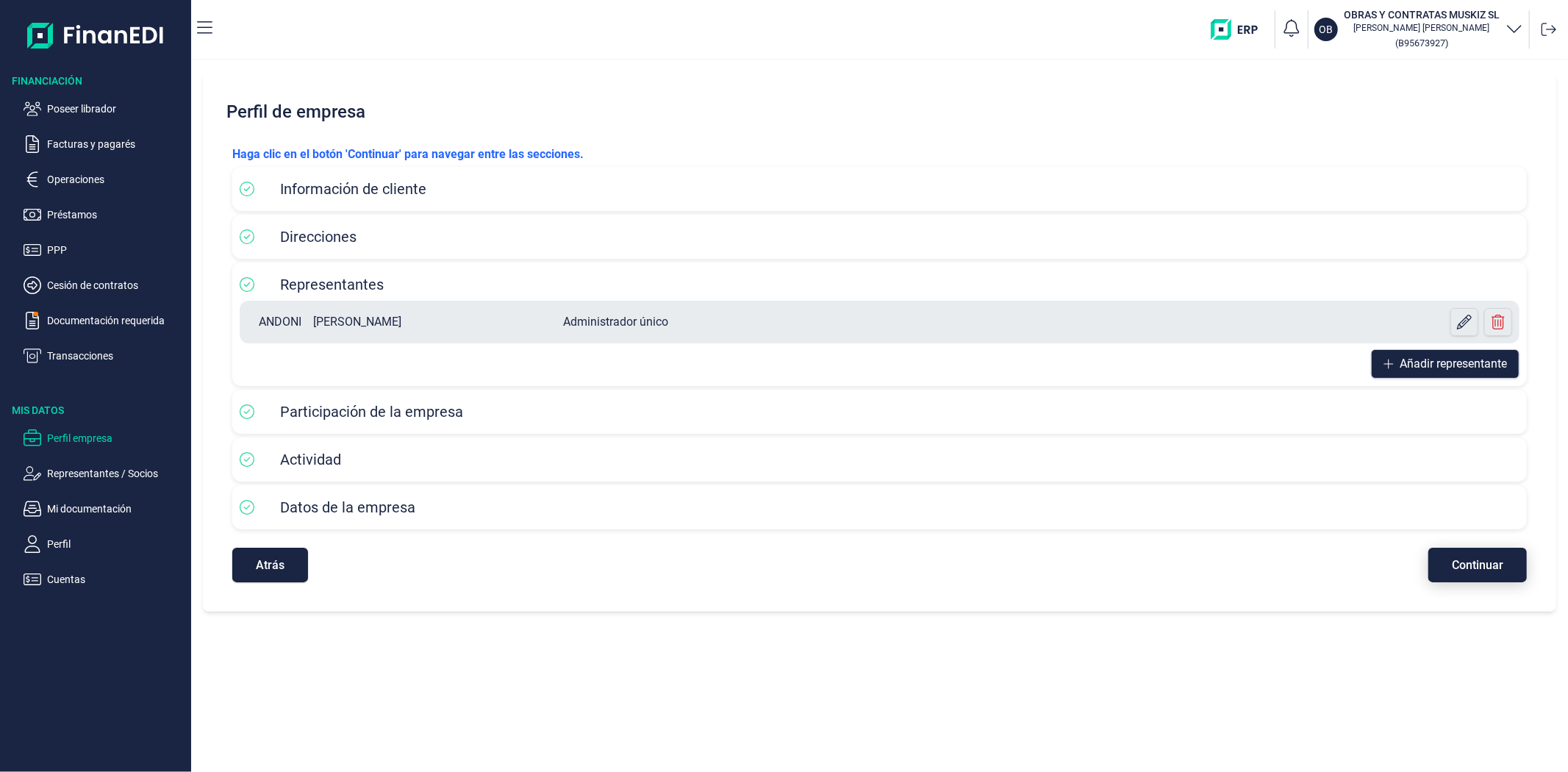
click at [1498, 576] on button "Continuar" at bounding box center [1477, 565] width 99 height 35
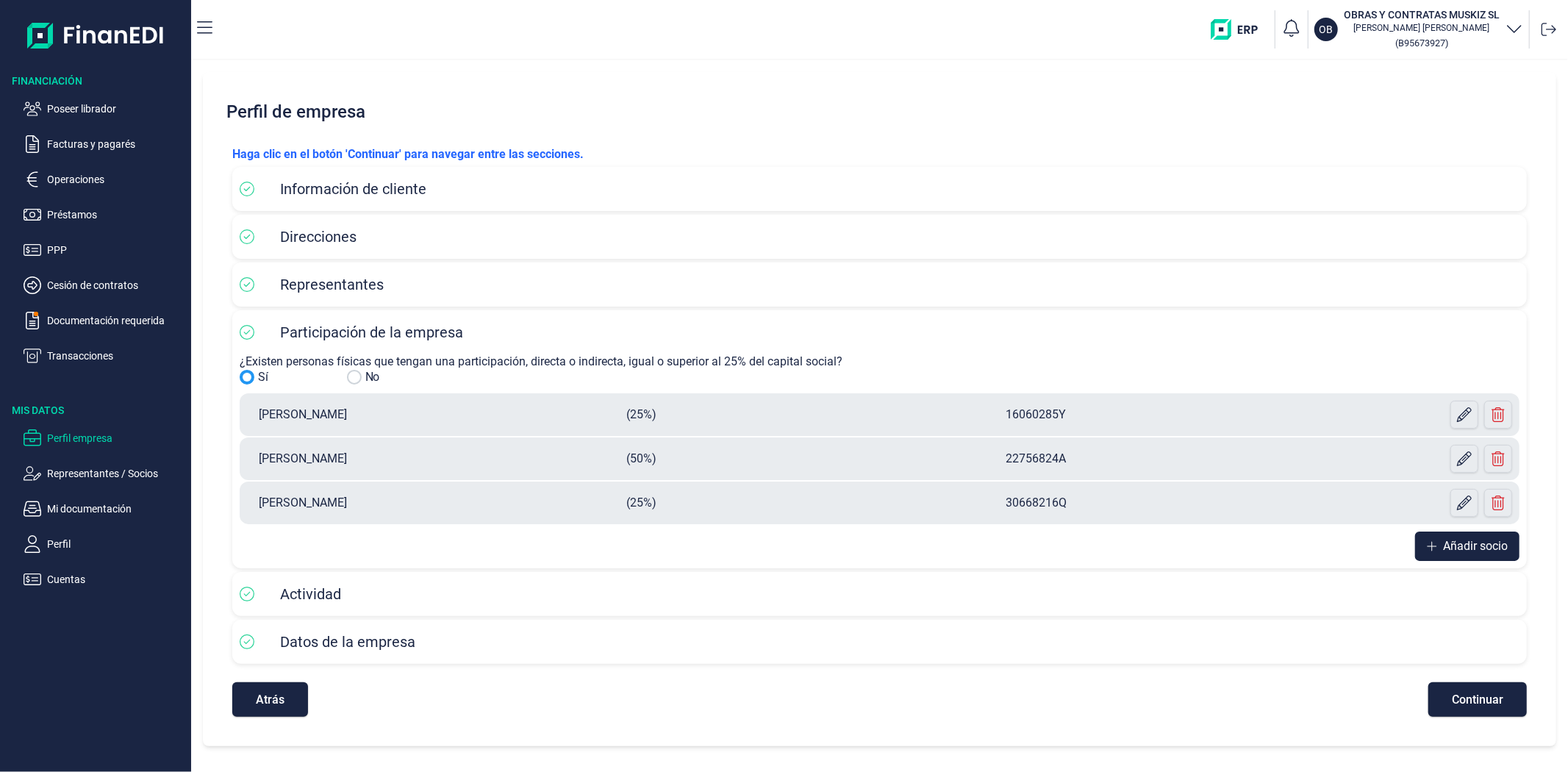
drag, startPoint x: 419, startPoint y: 421, endPoint x: 245, endPoint y: 413, distance: 174.2
click at [245, 413] on div "[PERSON_NAME] (25%) 16060285Y" at bounding box center [879, 414] width 1280 height 43
copy p "[PERSON_NAME]"
drag, startPoint x: 415, startPoint y: 460, endPoint x: 241, endPoint y: 463, distance: 174.0
click at [243, 463] on div "[PERSON_NAME] (50%) 22756824A" at bounding box center [879, 459] width 1280 height 43
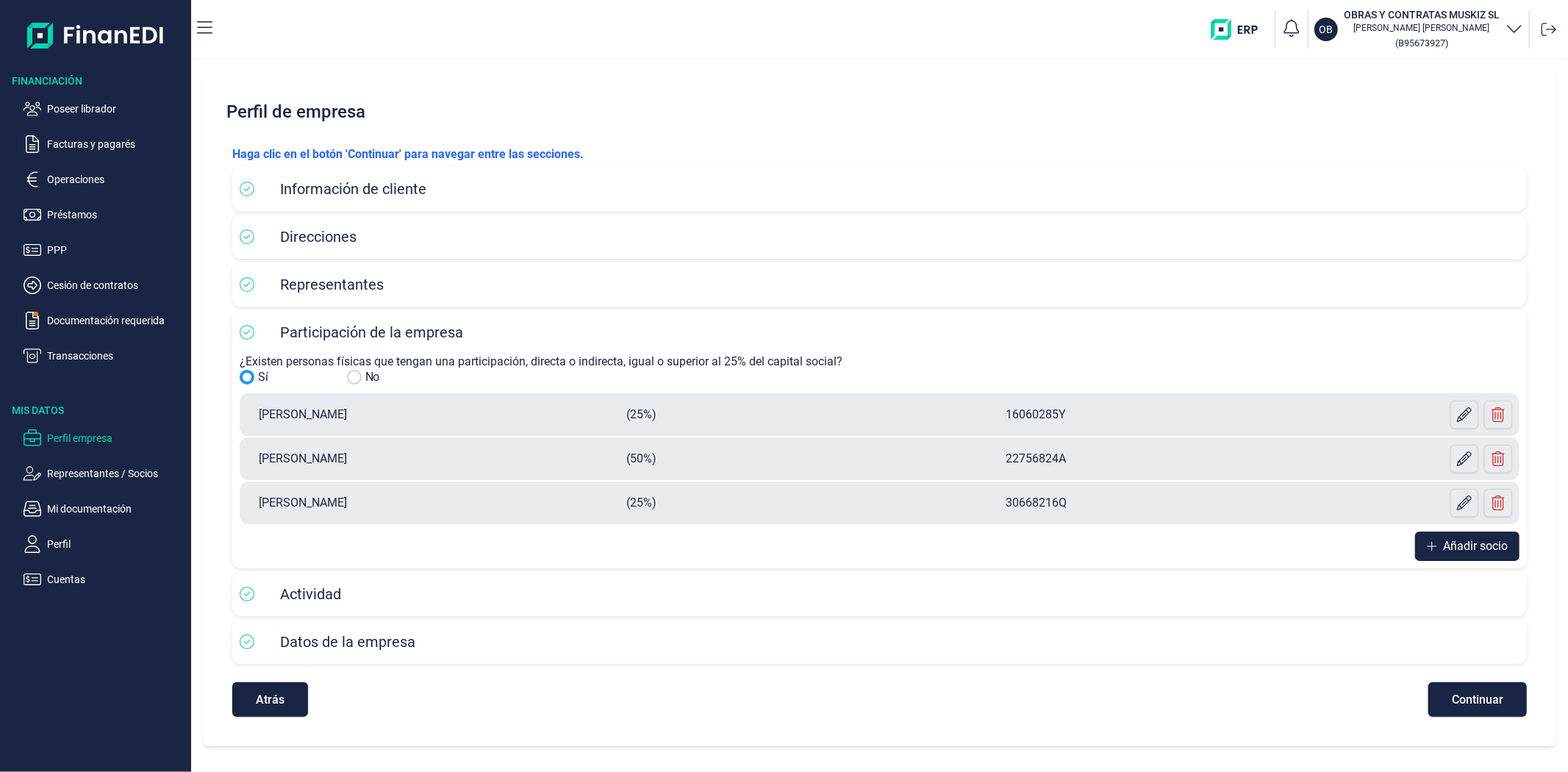
copy p "[PERSON_NAME]"
drag, startPoint x: 415, startPoint y: 504, endPoint x: 258, endPoint y: 500, distance: 157.1
click at [258, 500] on p "[PERSON_NAME]" at bounding box center [437, 503] width 379 height 18
copy p "[PERSON_NAME]"
click at [90, 508] on p "Mi documentación" at bounding box center [116, 509] width 139 height 18
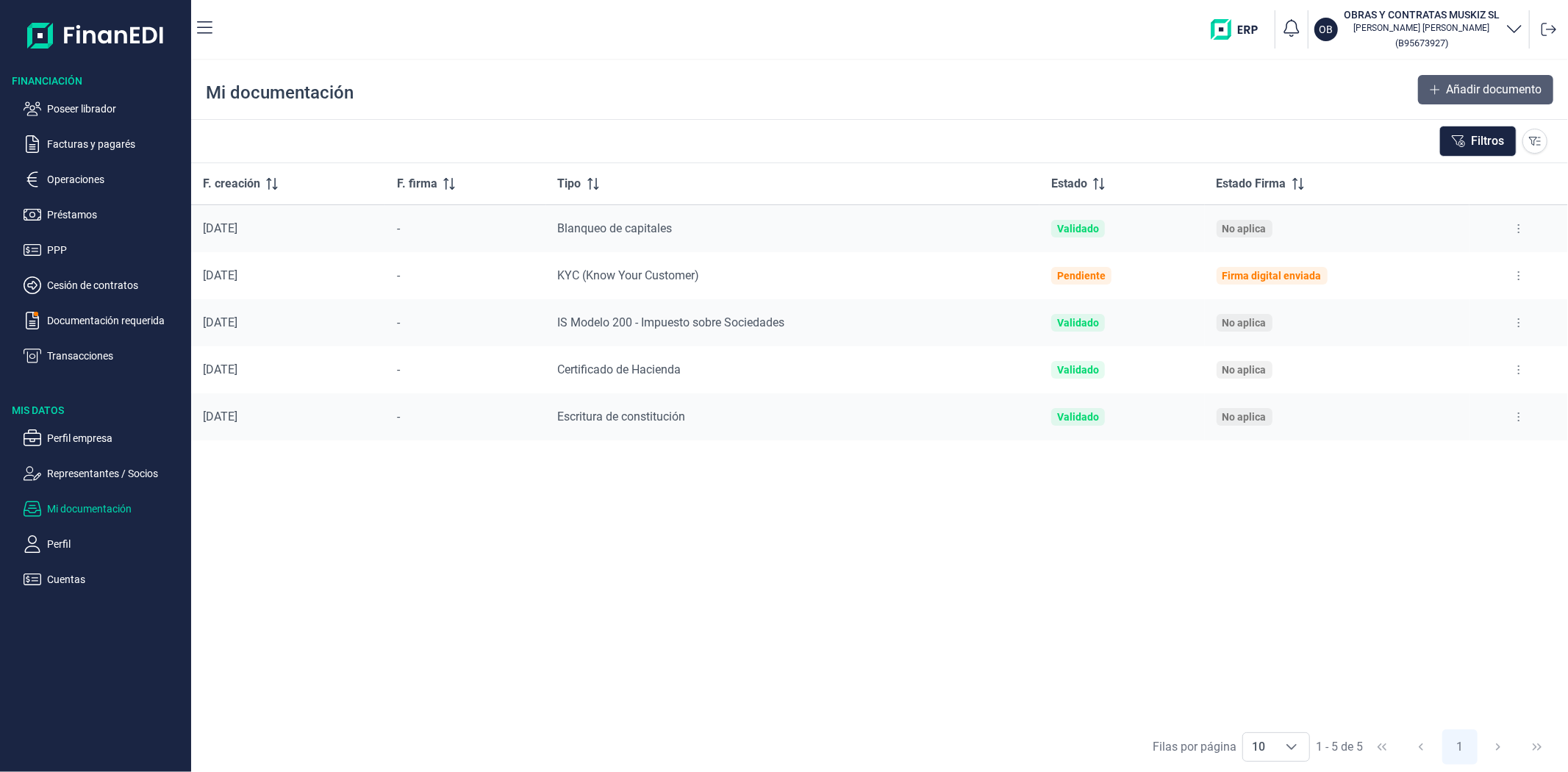
click at [1442, 94] on button "Añadir documento" at bounding box center [1486, 89] width 136 height 29
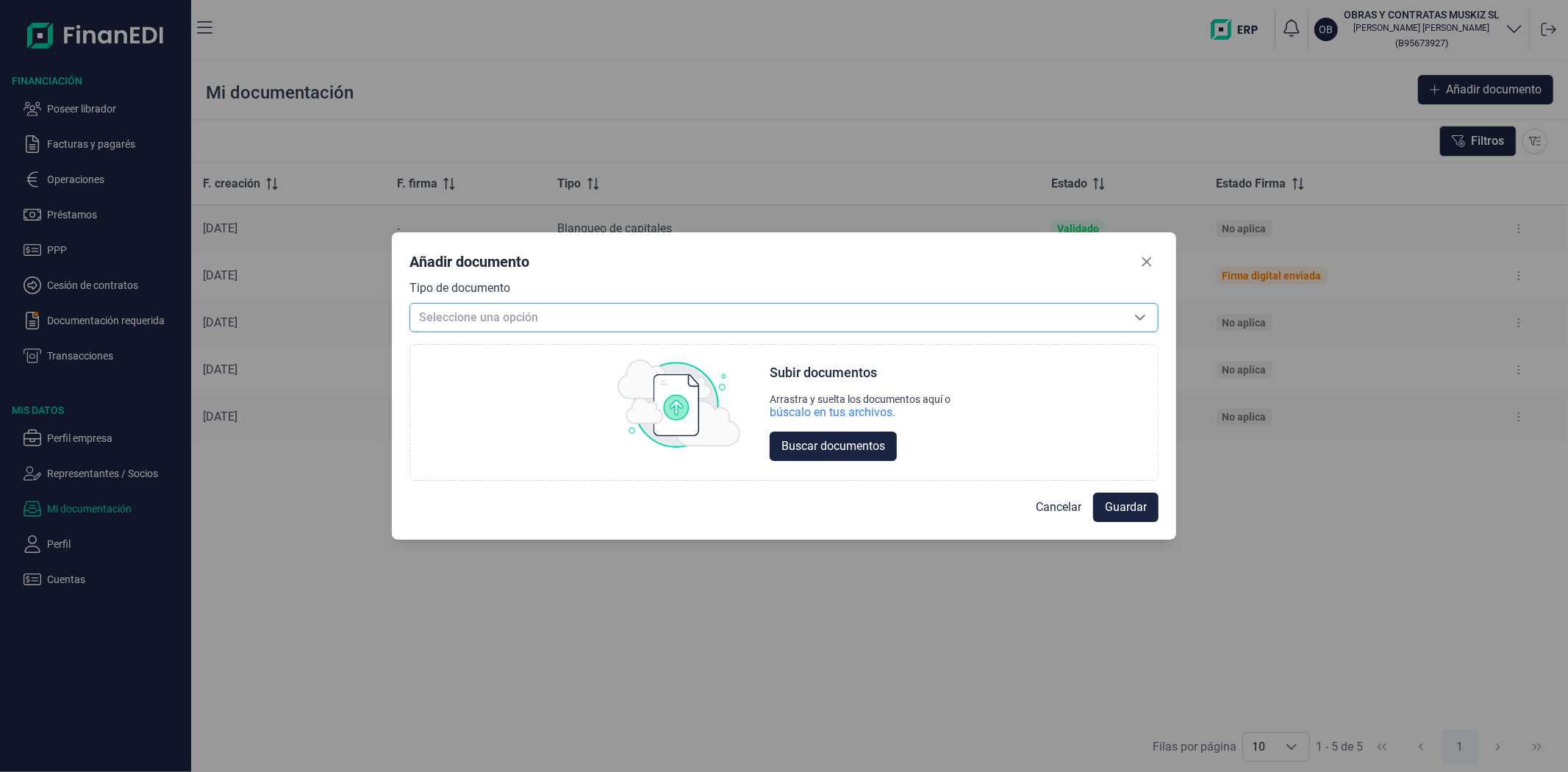
click at [773, 325] on span "Seleccione una opción" at bounding box center [766, 317] width 712 height 28
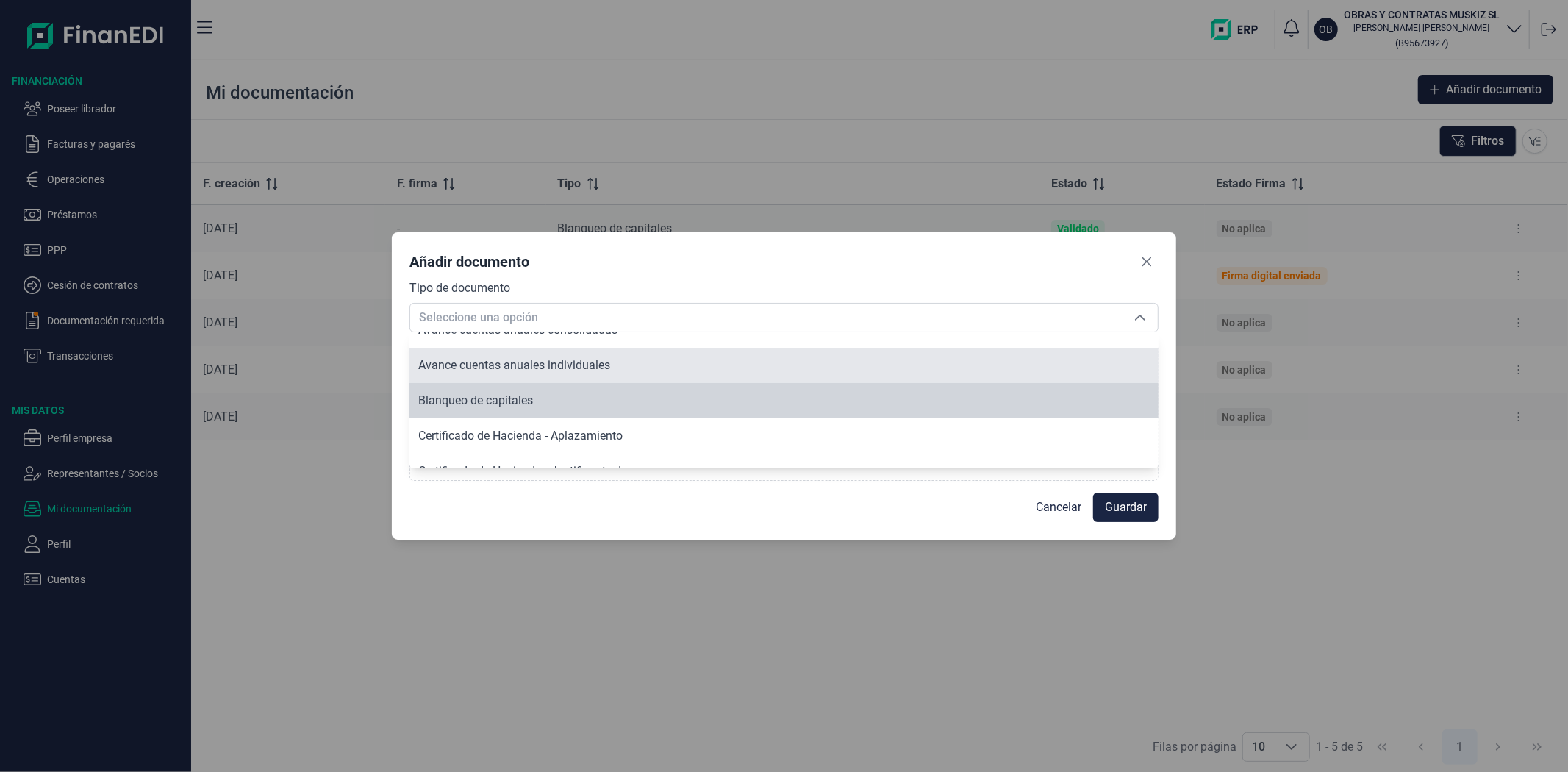
scroll to position [106, 0]
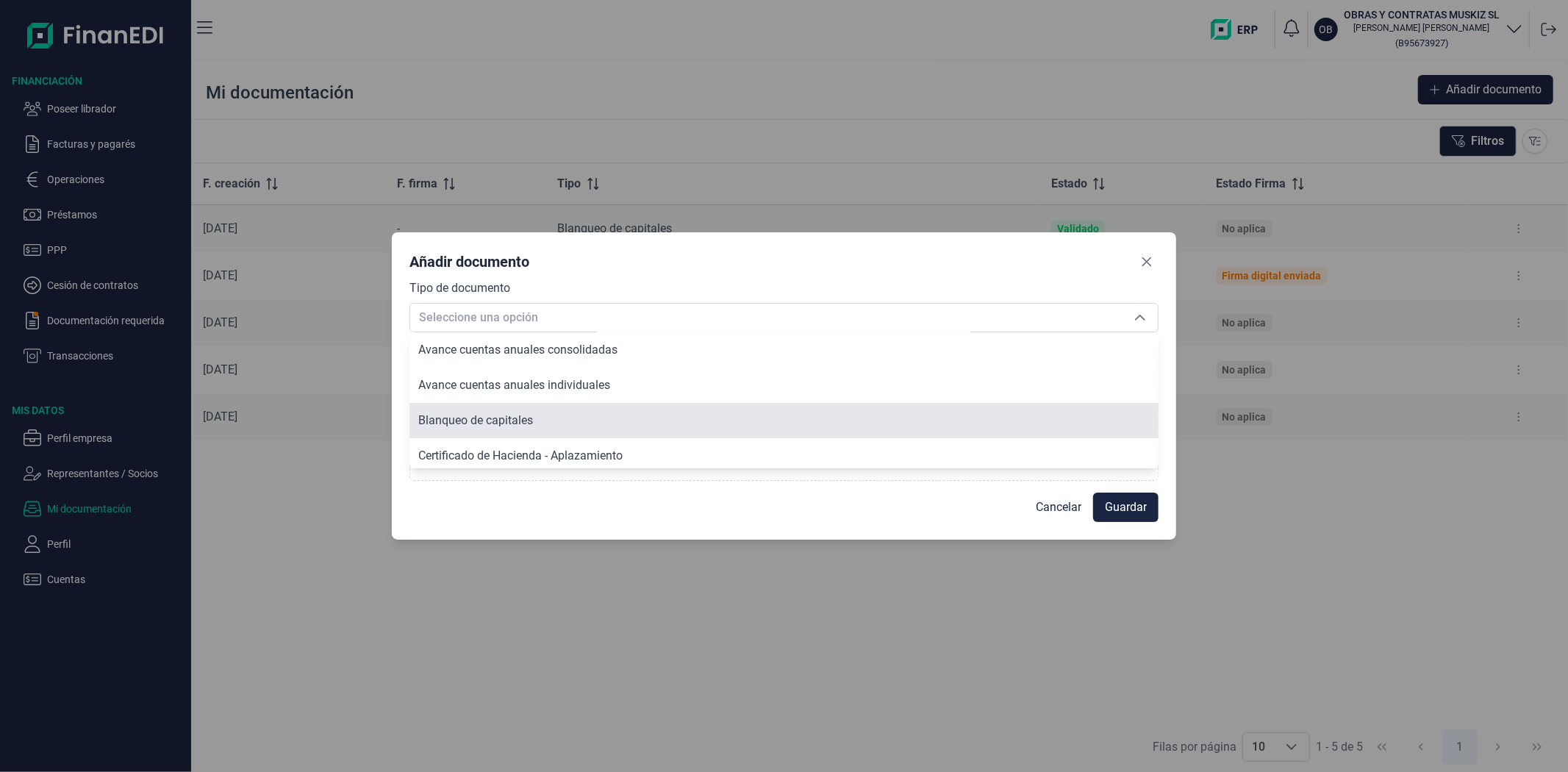
click at [533, 413] on span "Blanqueo de capitales" at bounding box center [475, 420] width 115 height 14
type input "Blanqueo de capitales"
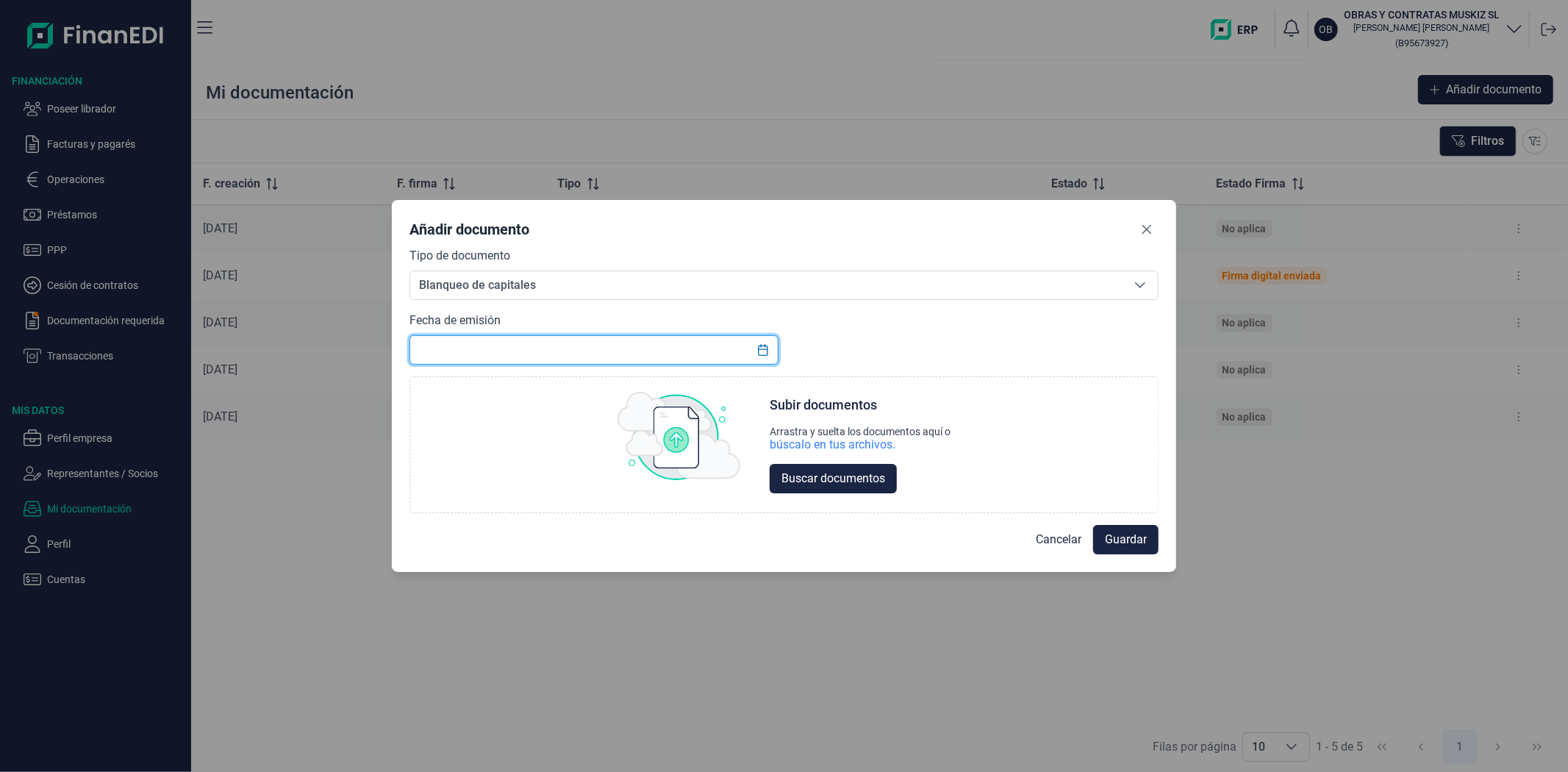
click at [728, 344] on input "text" at bounding box center [593, 349] width 368 height 29
type input "[DATE]"
click at [846, 446] on div "búscalo en tus archivos." at bounding box center [833, 445] width 126 height 15
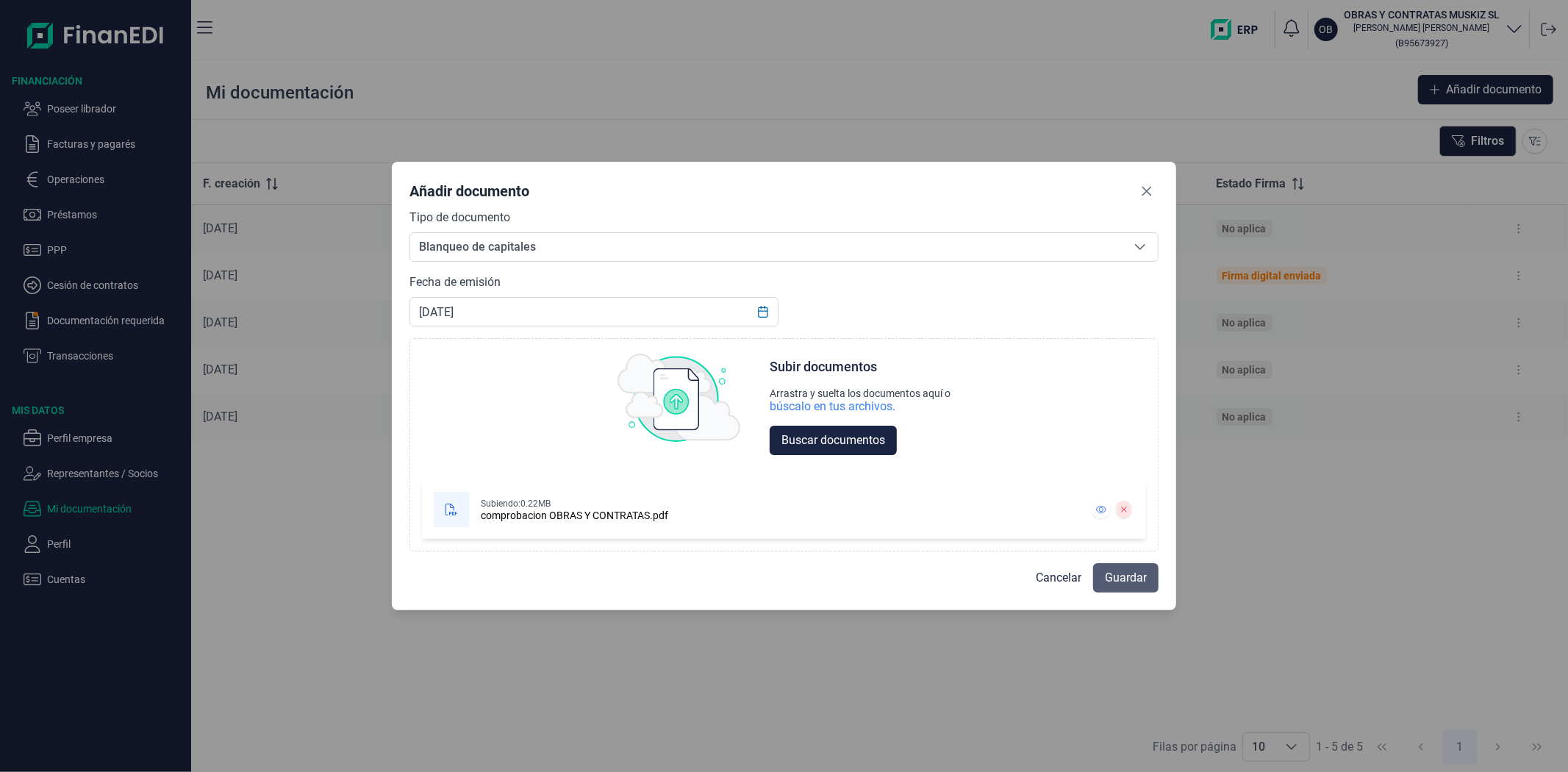
click at [1130, 582] on span "Guardar" at bounding box center [1126, 578] width 42 height 18
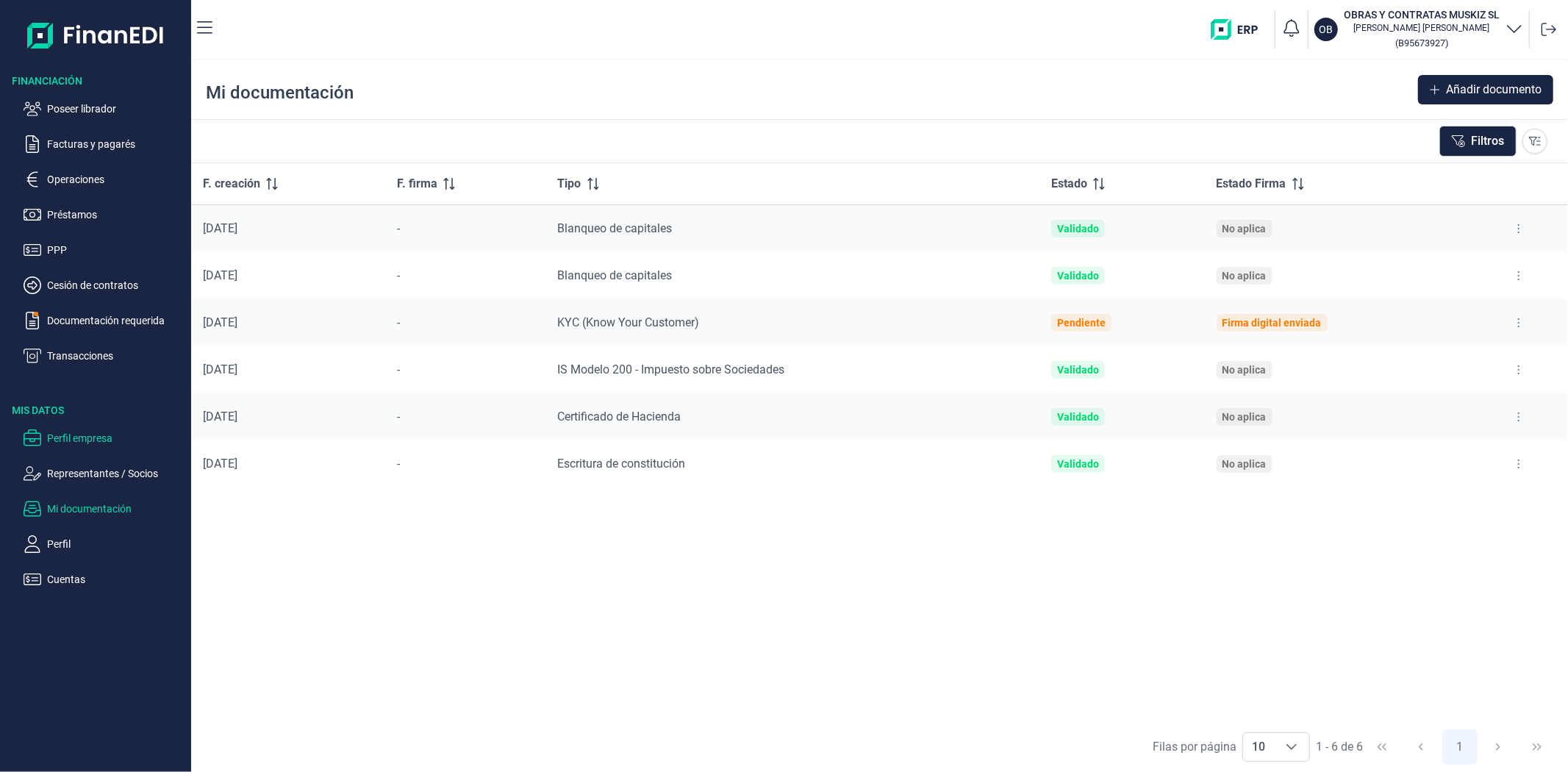
click at [68, 437] on p "Perfil empresa" at bounding box center [116, 438] width 139 height 18
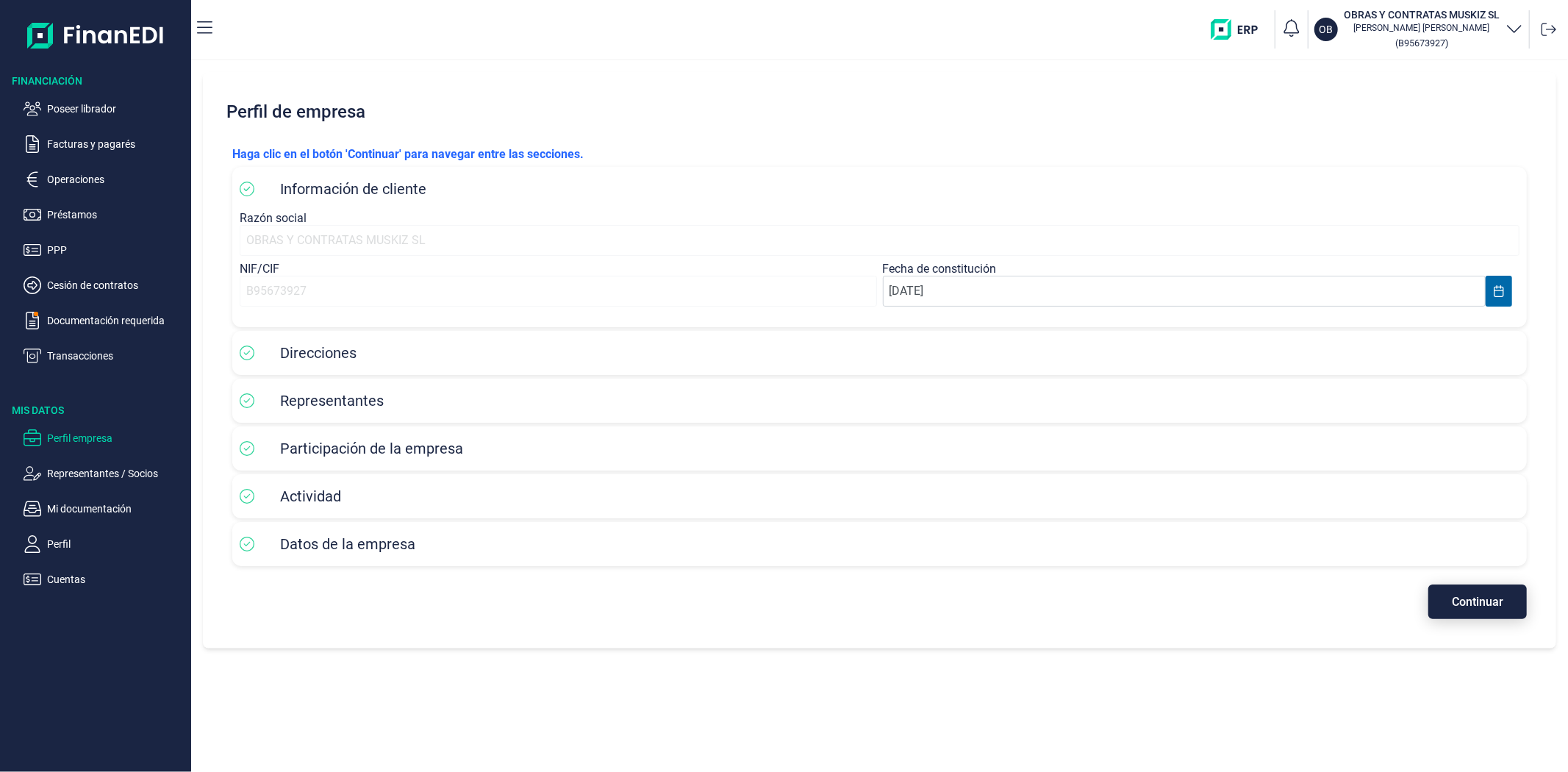
click at [1466, 598] on span "Continuar" at bounding box center [1478, 601] width 52 height 11
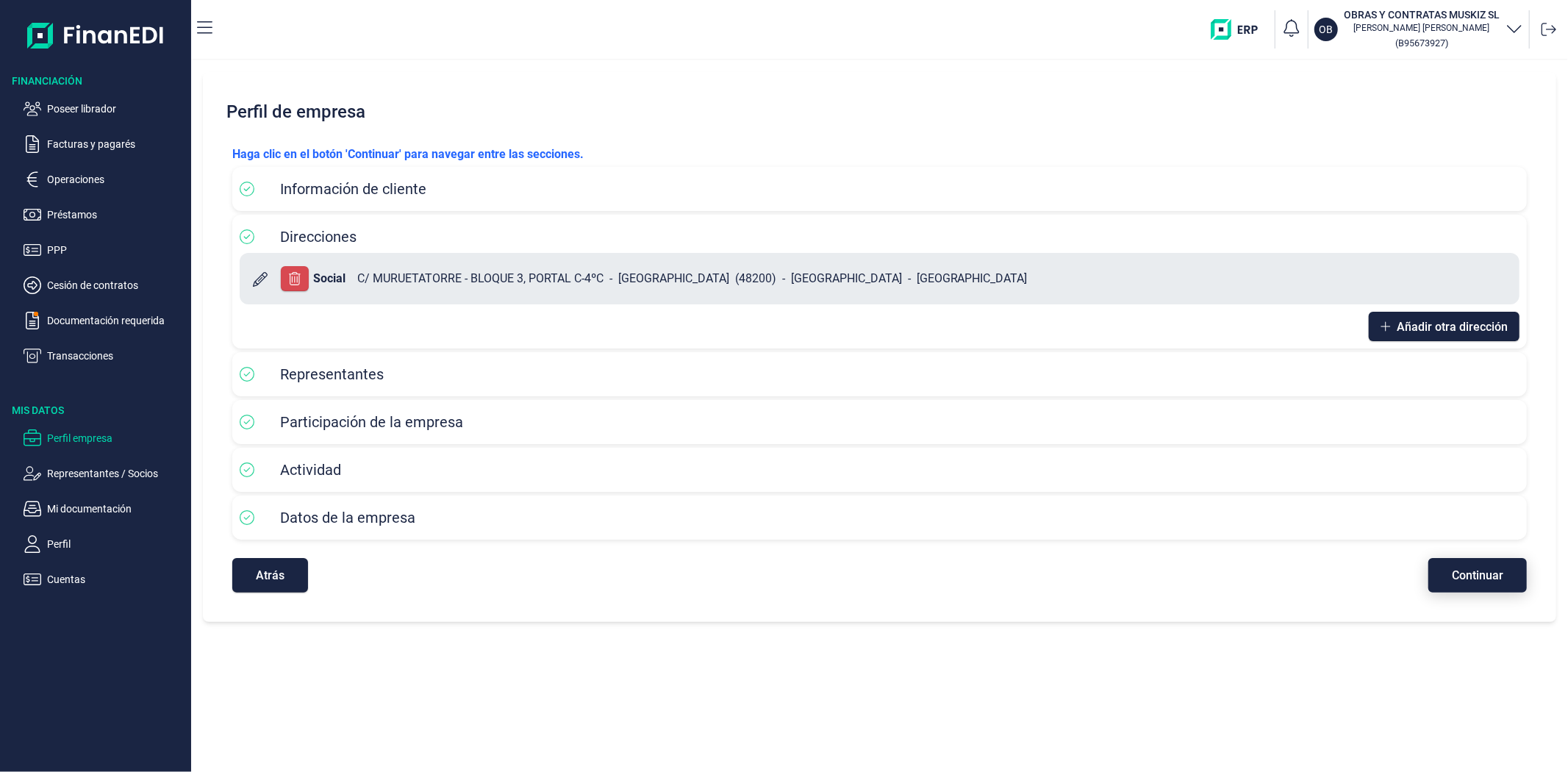
click at [1460, 579] on span "Continuar" at bounding box center [1478, 575] width 52 height 11
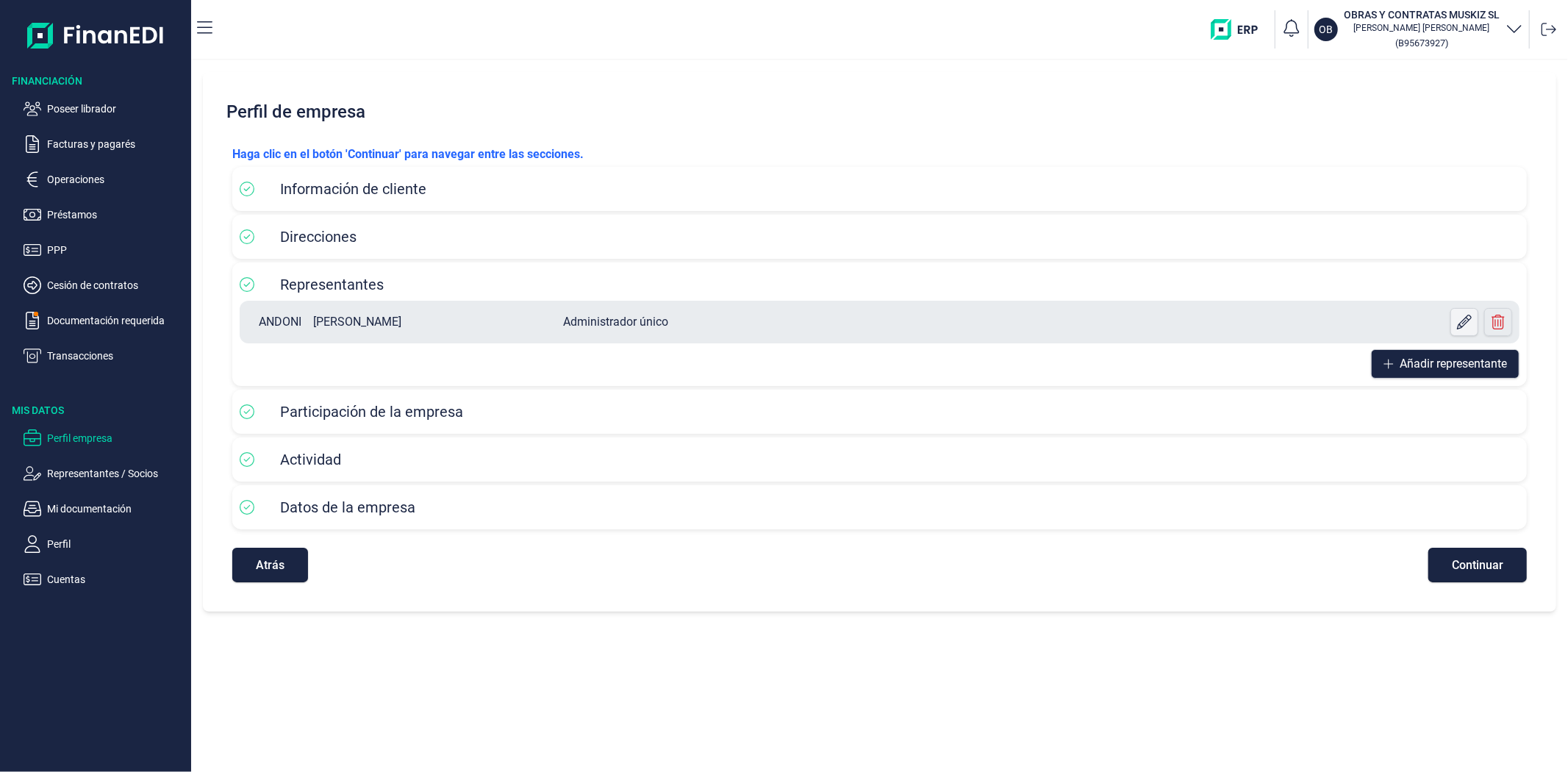
click at [1459, 323] on icon at bounding box center [1464, 321] width 15 height 15
select select "ES"
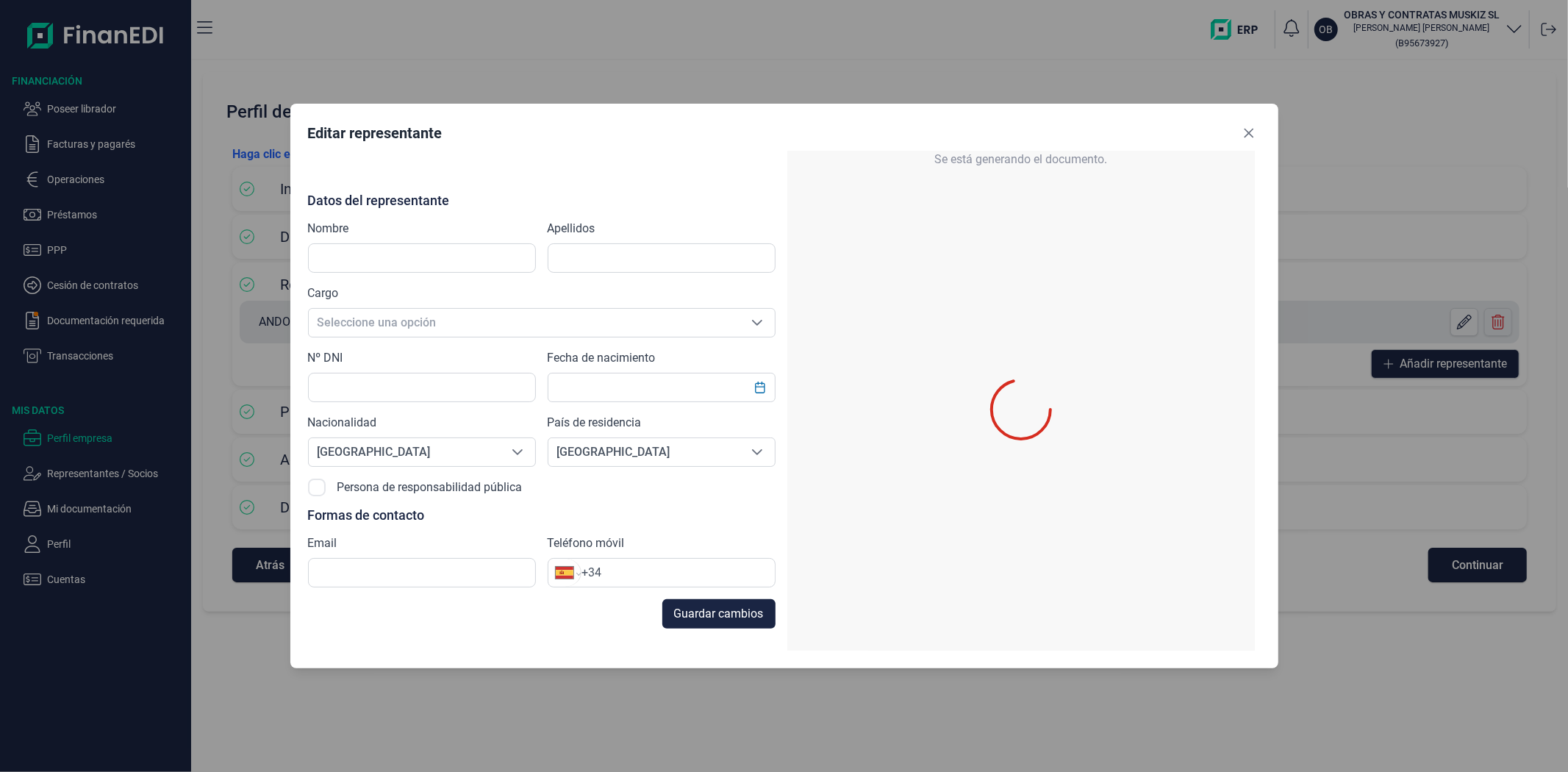
type input "ANDONI"
type input "[PERSON_NAME]"
type input "22756824A"
type input "[EMAIL_ADDRESS][DOMAIN_NAME]"
type input "[PHONE_NUMBER]"
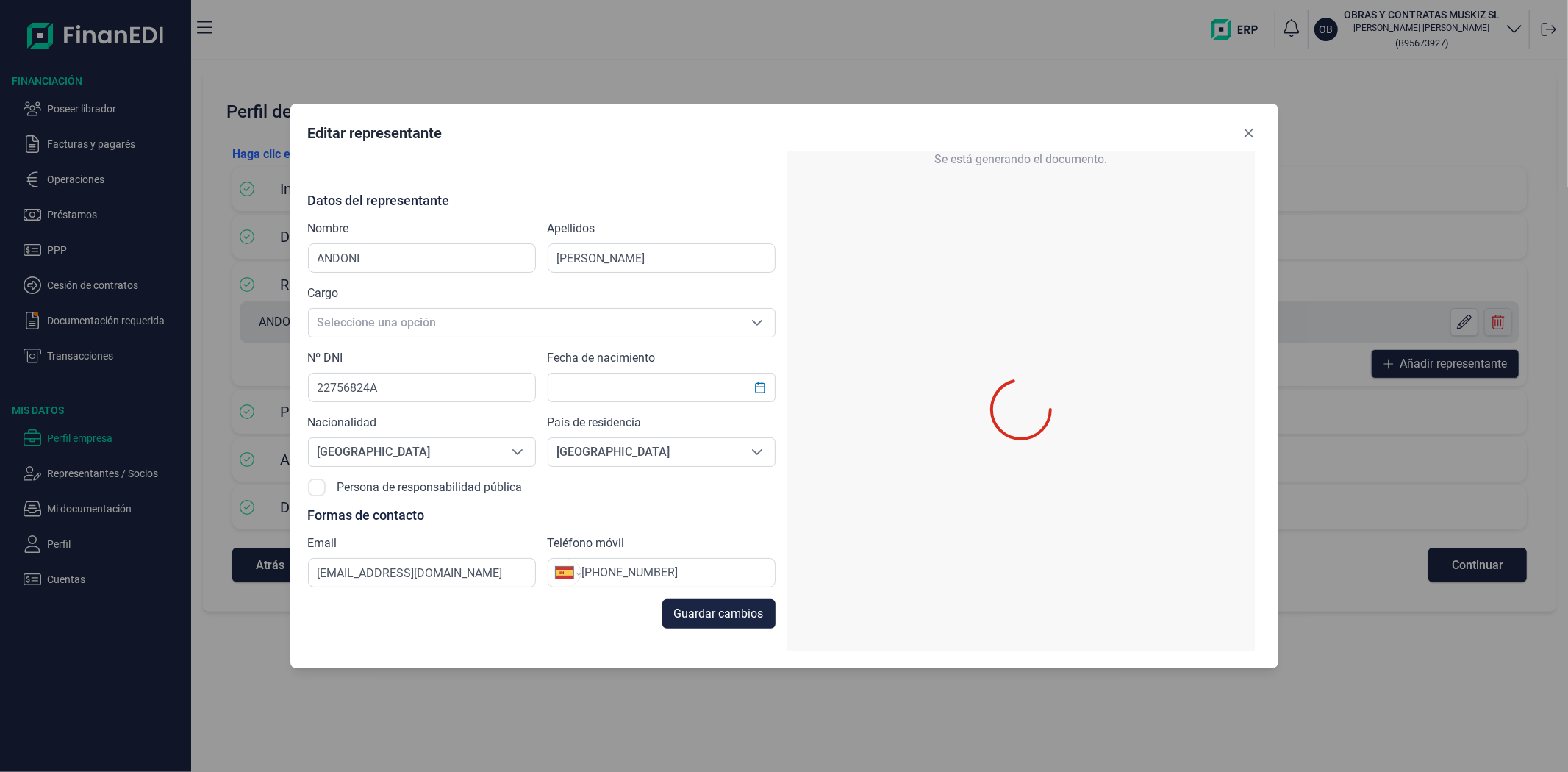
type input "[DATE]"
click at [1254, 136] on button "Close" at bounding box center [1249, 134] width 24 height 24
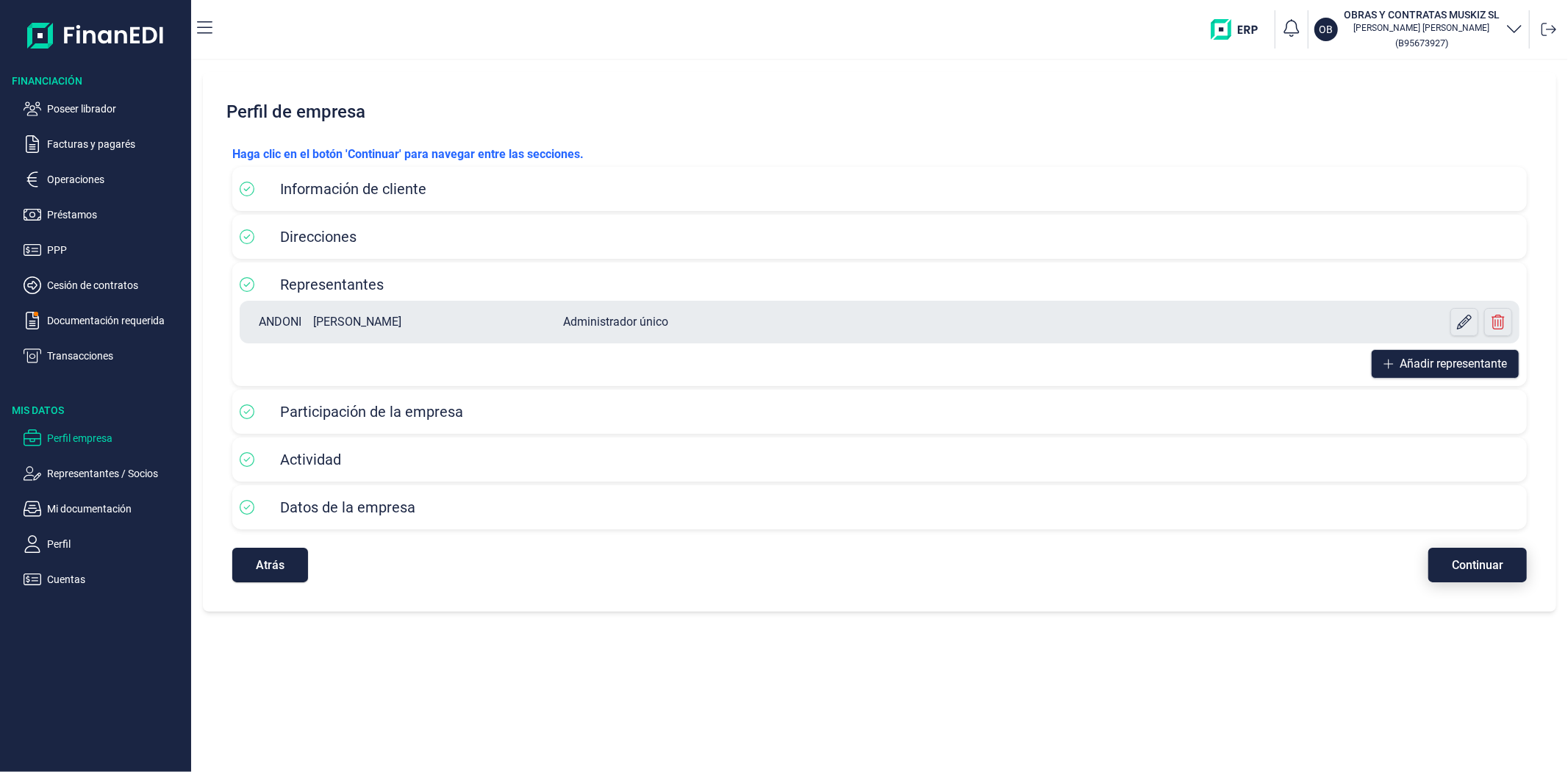
click at [1451, 558] on button "Continuar" at bounding box center [1477, 565] width 99 height 35
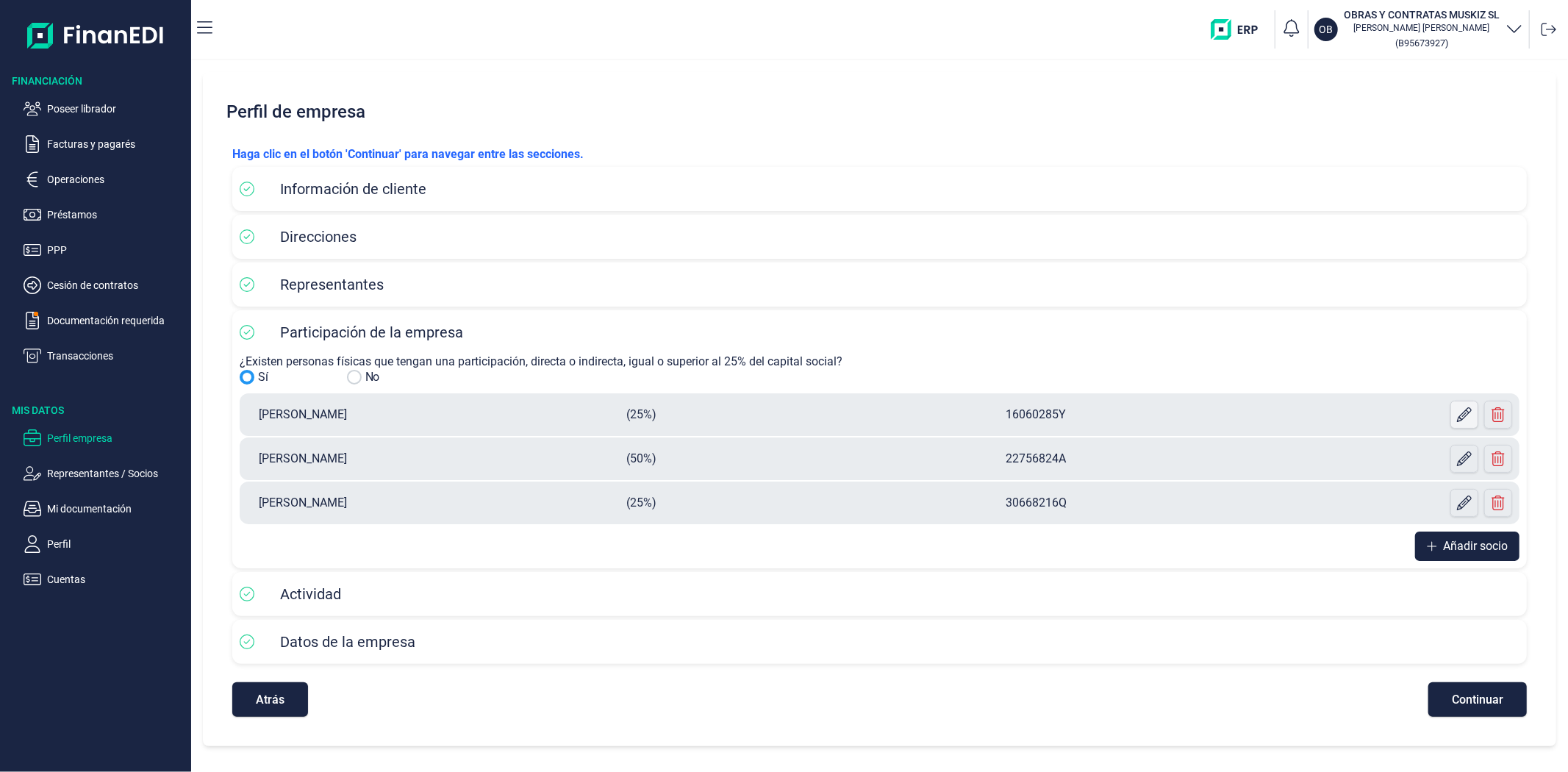
click at [1471, 417] on icon at bounding box center [1464, 414] width 15 height 15
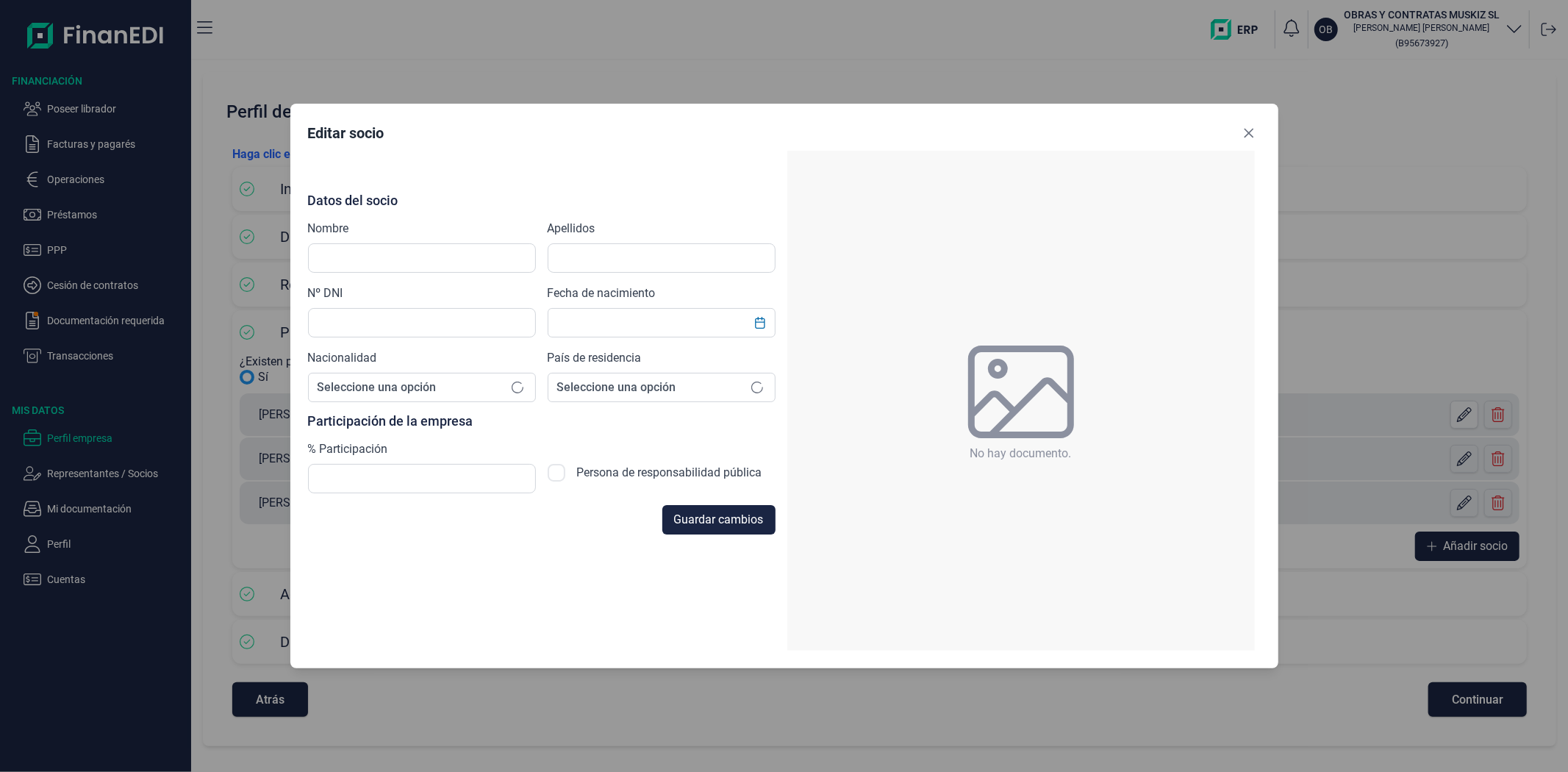
type input "[PERSON_NAME]"
type input "16060285Y"
checkbox input "true"
type input "[DATE]"
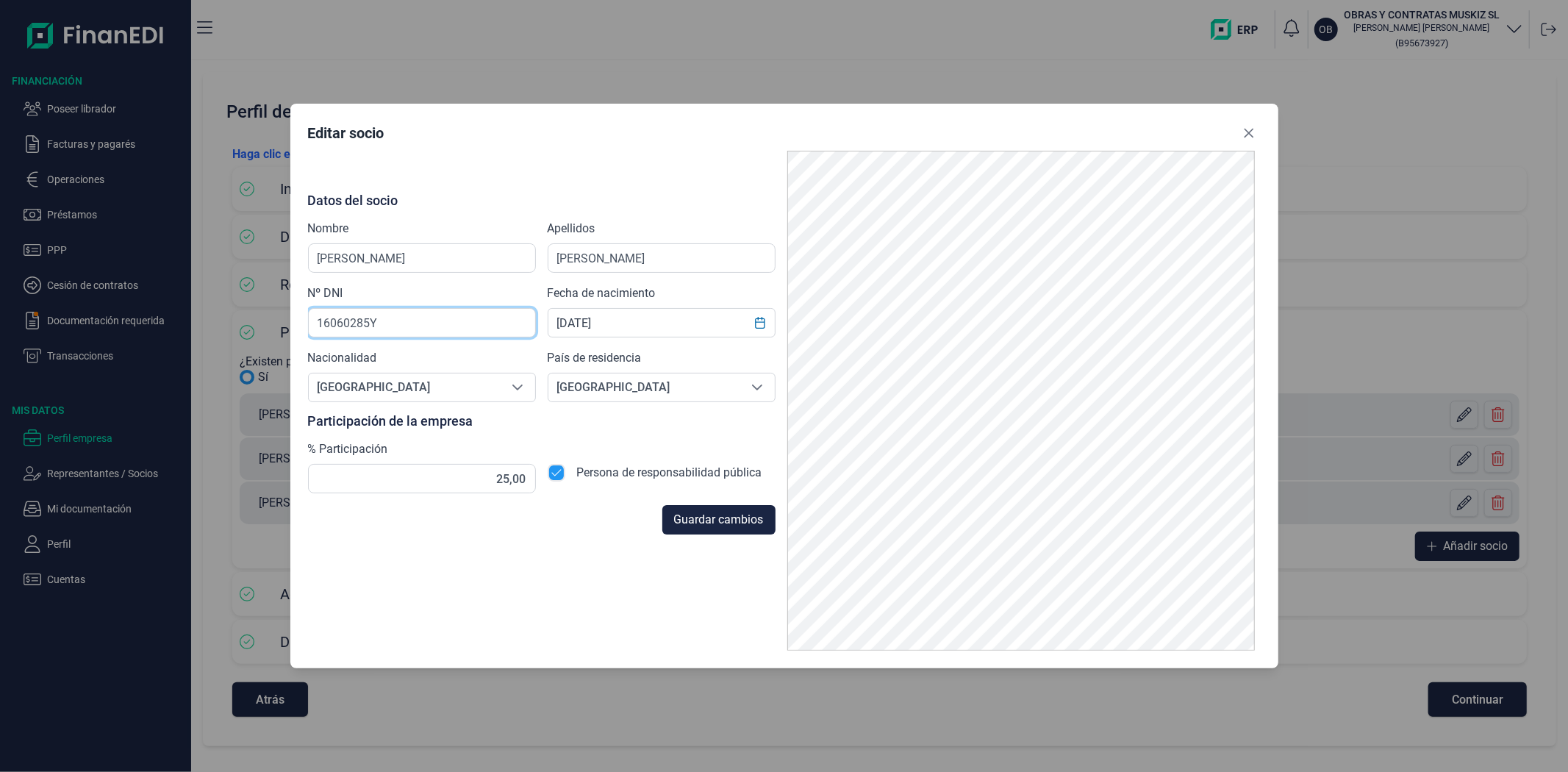
drag, startPoint x: 410, startPoint y: 320, endPoint x: 252, endPoint y: 320, distance: 158.0
click at [247, 320] on div "Editar socio Datos del socio Nombre [PERSON_NAME] [PERSON_NAME] Nº DNI 16060285…" at bounding box center [784, 386] width 1568 height 772
drag, startPoint x: 338, startPoint y: 255, endPoint x: 680, endPoint y: 261, distance: 342.1
click at [679, 258] on div "Datos del socio Nombre [PERSON_NAME] [PERSON_NAME] Nº DNI 16060285Y Fecha de na…" at bounding box center [542, 343] width 468 height 300
drag, startPoint x: 673, startPoint y: 261, endPoint x: 515, endPoint y: 273, distance: 158.5
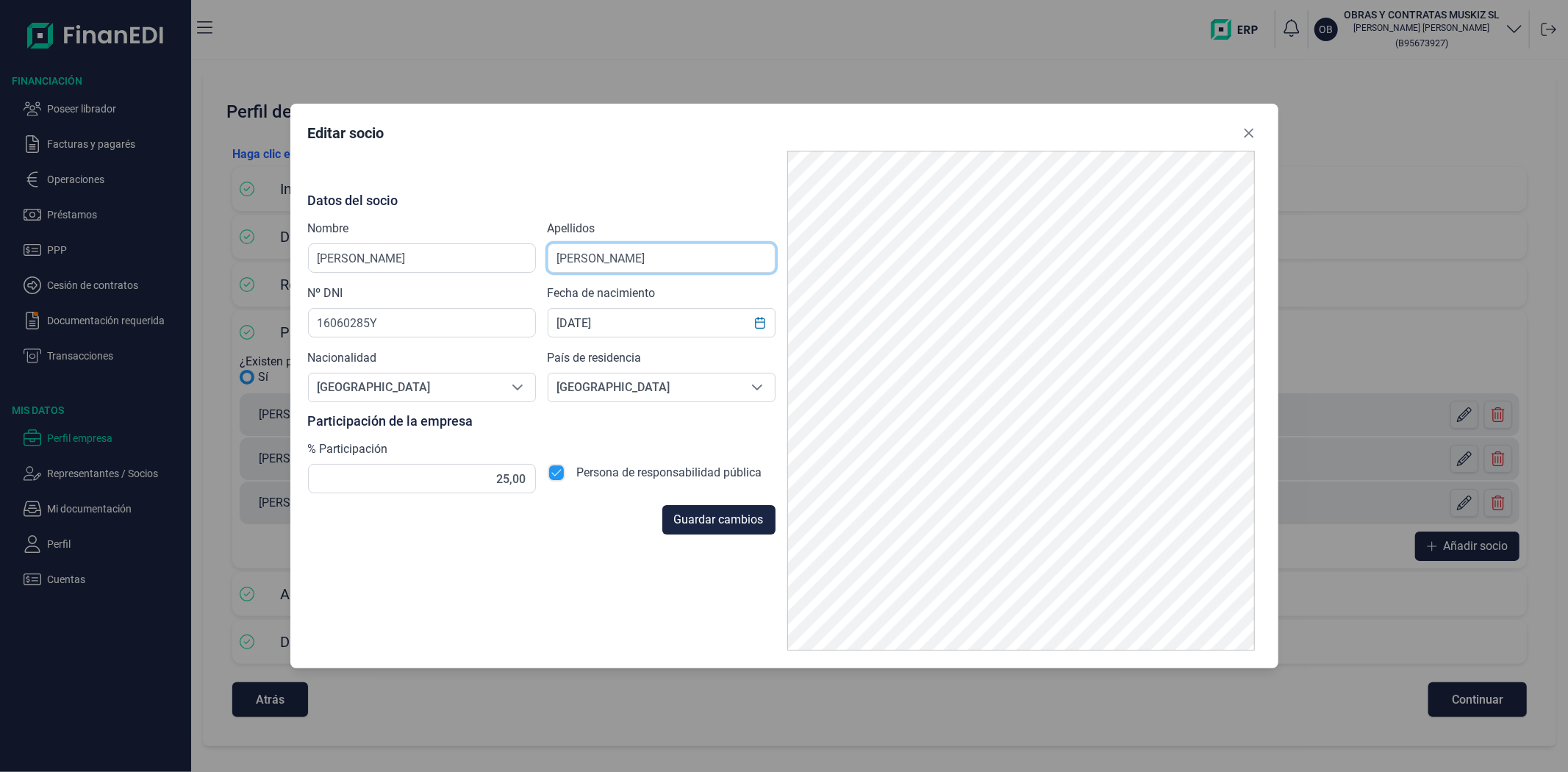
click at [515, 273] on div "Datos del socio Nombre [PERSON_NAME] [PERSON_NAME] Nº DNI 16060285Y Fecha de na…" at bounding box center [542, 343] width 468 height 300
click at [1243, 133] on icon "Close" at bounding box center [1249, 133] width 12 height 12
